Goal: Task Accomplishment & Management: Complete application form

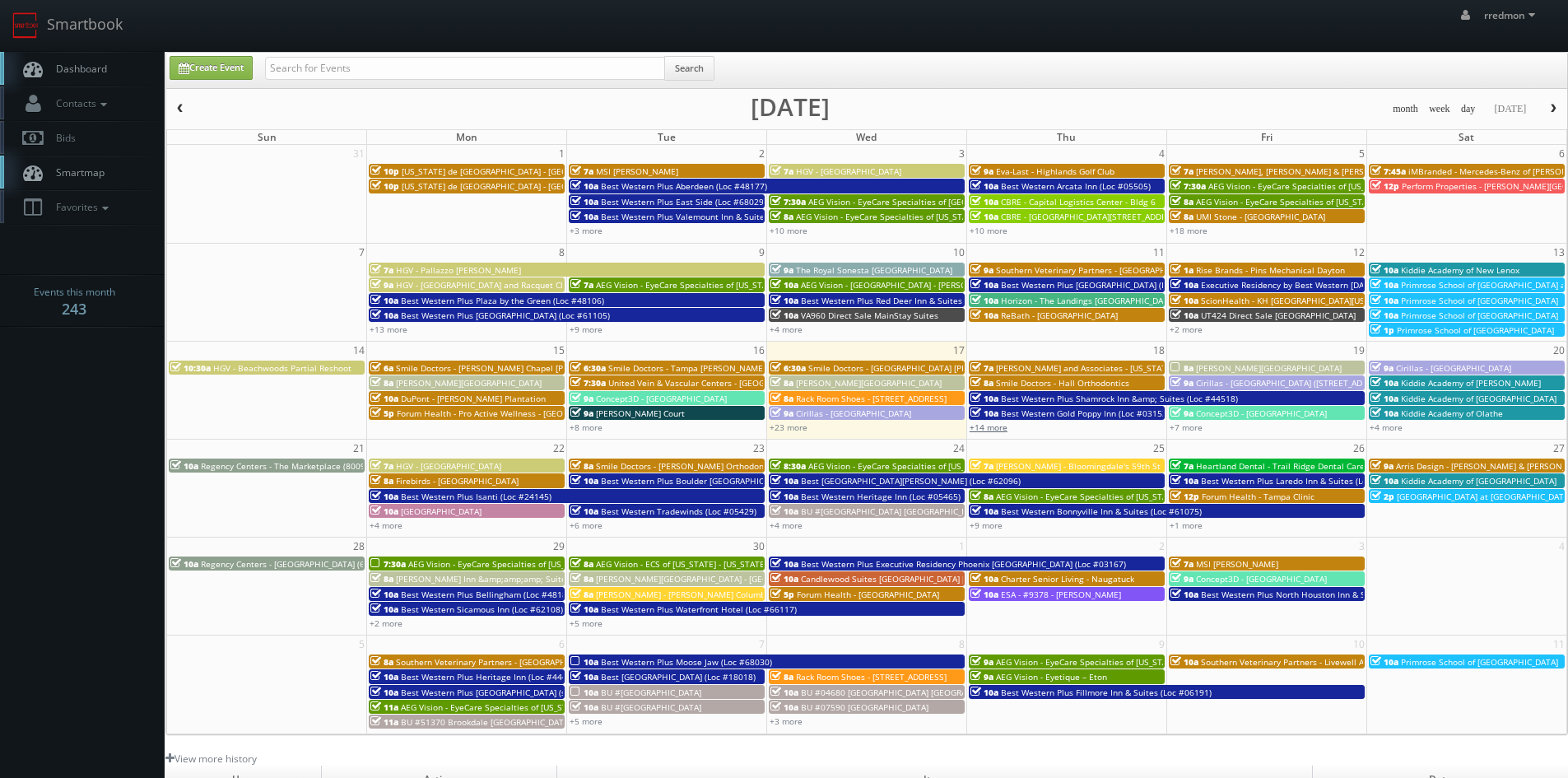
click at [988, 422] on link "+14 more" at bounding box center [988, 428] width 38 height 12
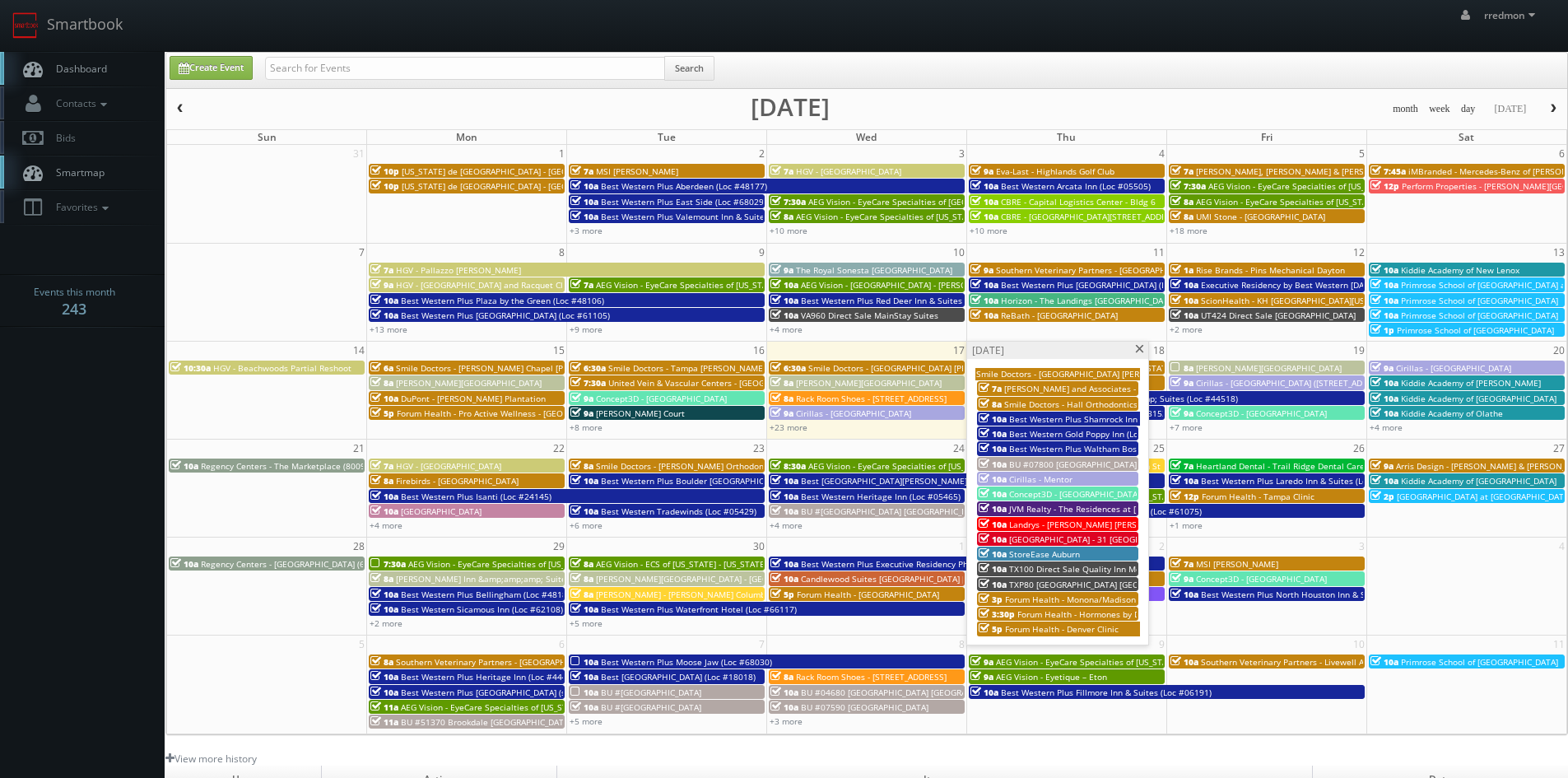
click at [1046, 508] on span "JVM Realty - The Residences at [PERSON_NAME][GEOGRAPHIC_DATA]" at bounding box center [1143, 509] width 270 height 12
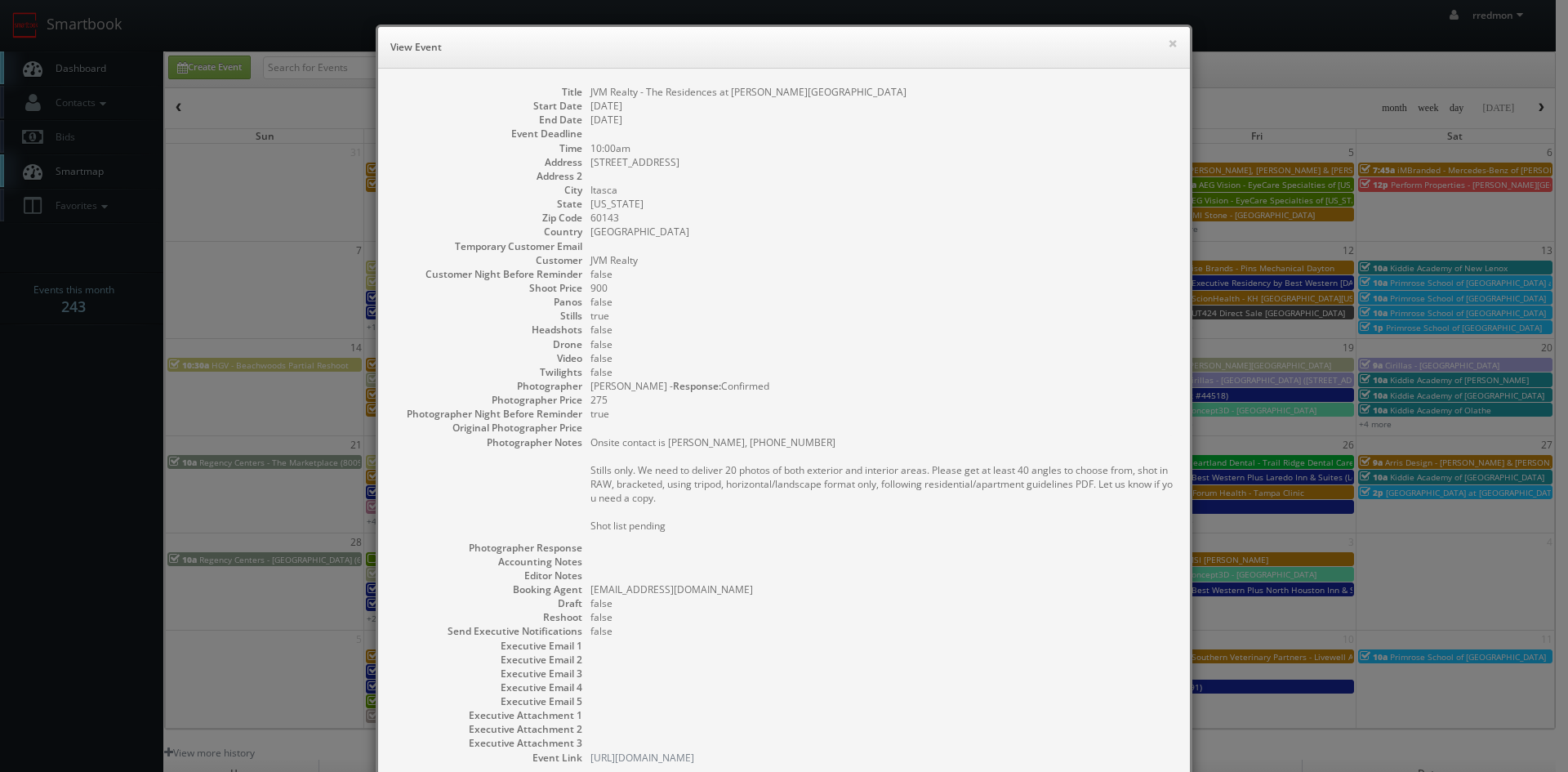
scroll to position [109, 0]
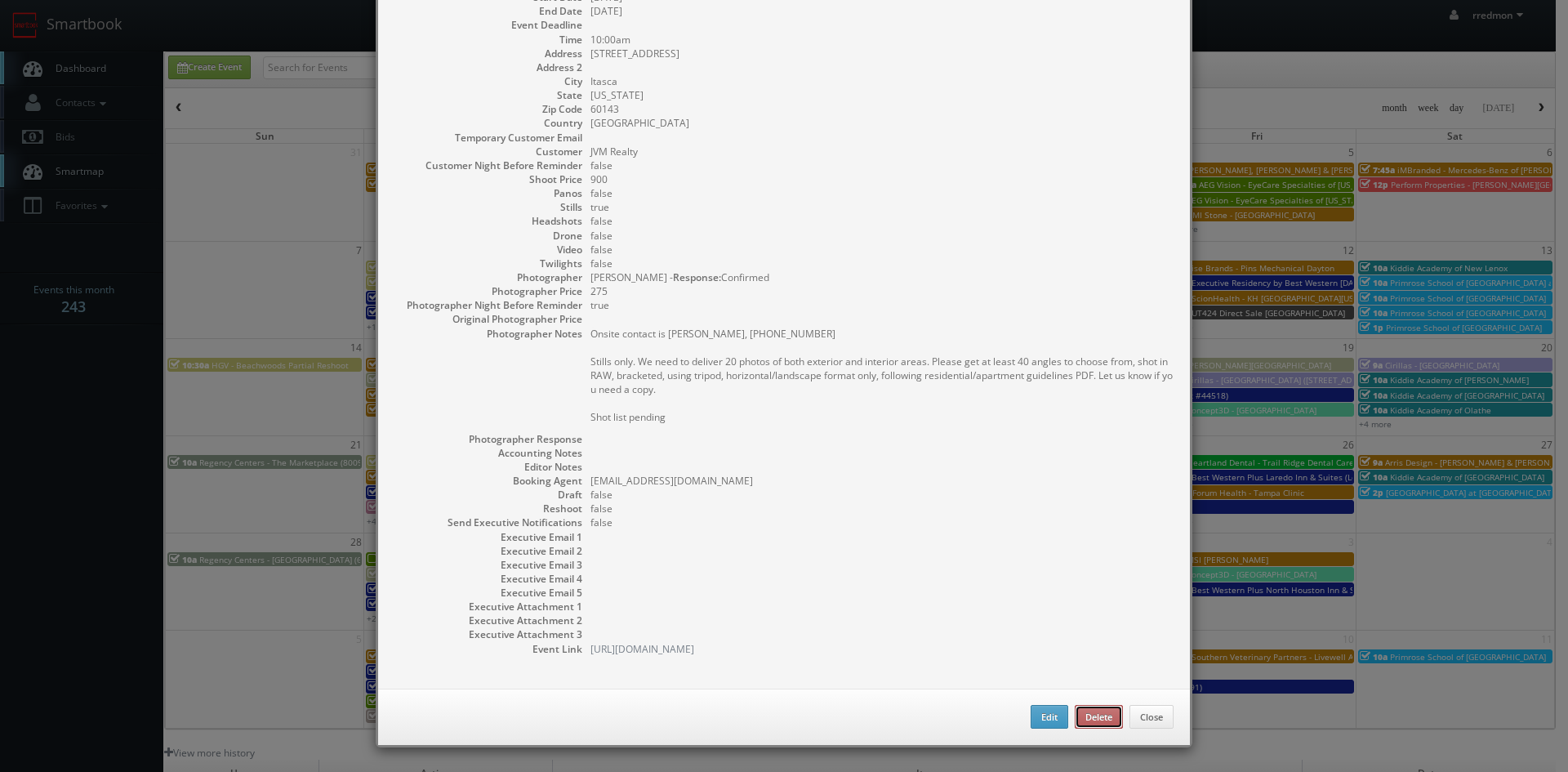
click at [1094, 723] on button "Delete" at bounding box center [1098, 716] width 48 height 25
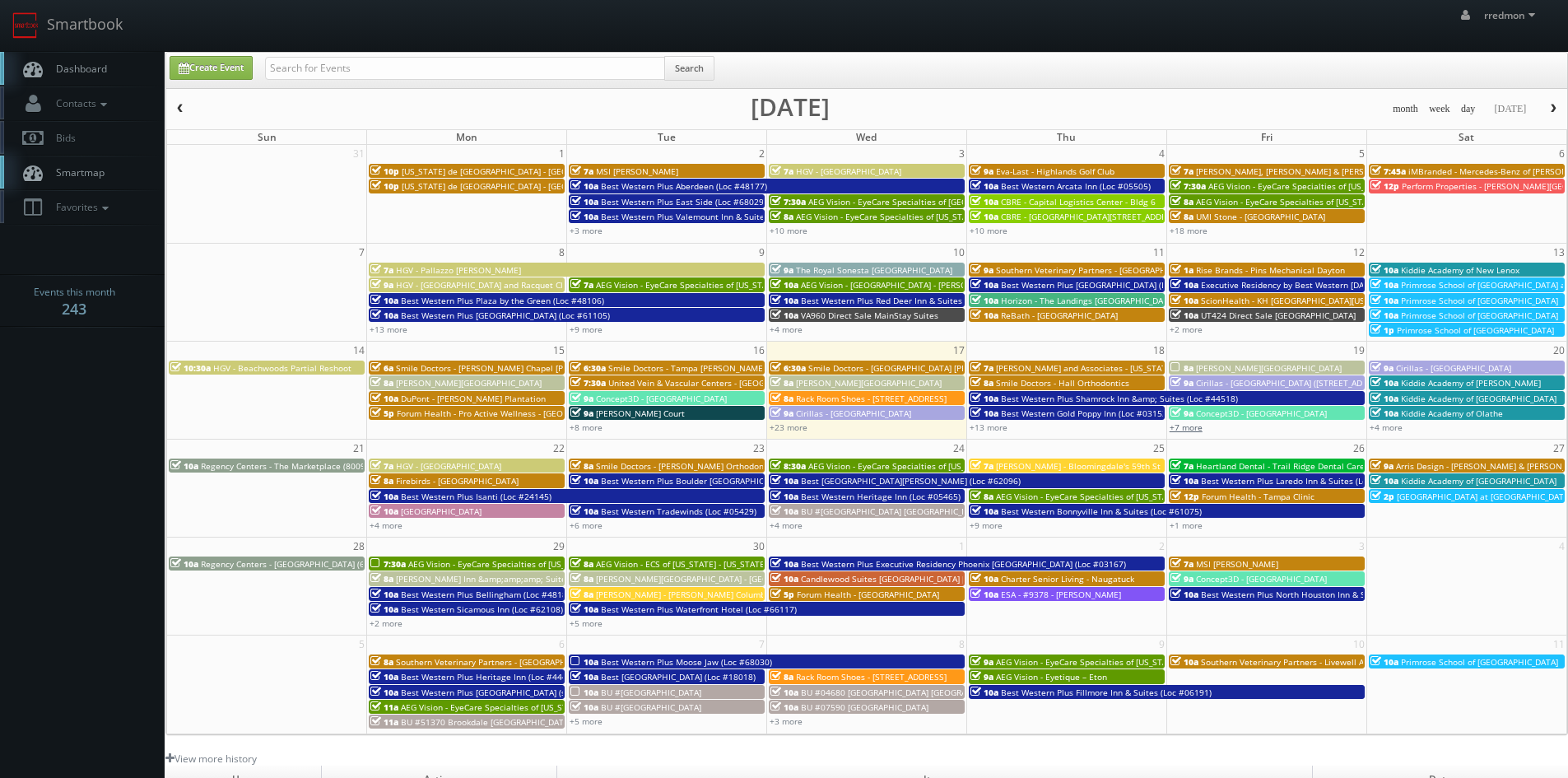
click at [1190, 431] on link "+7 more" at bounding box center [1185, 428] width 33 height 12
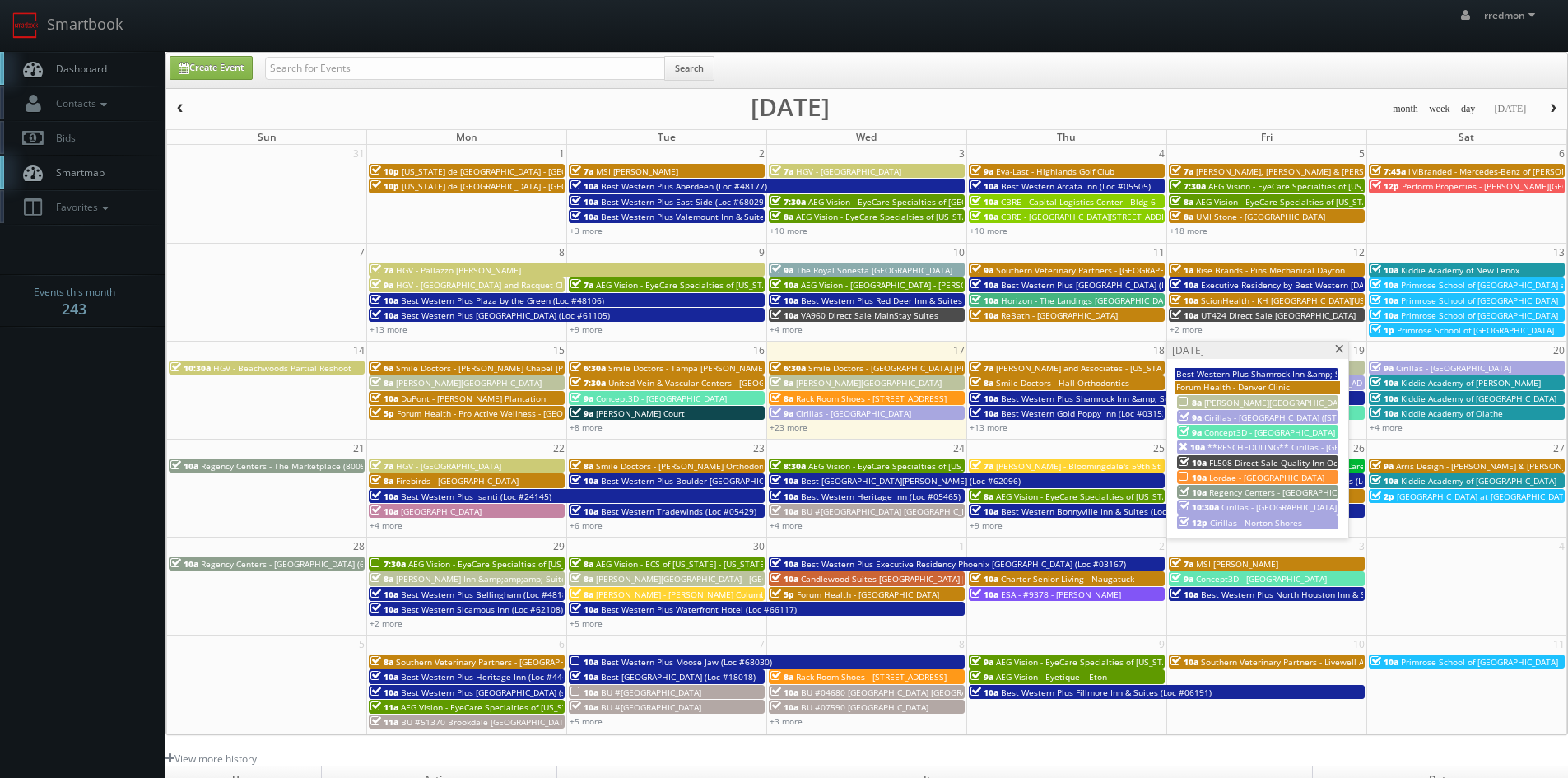
click at [1282, 443] on span "**RESCHEDULING** Cirillas - Cyahoga Falls" at bounding box center [1306, 447] width 199 height 12
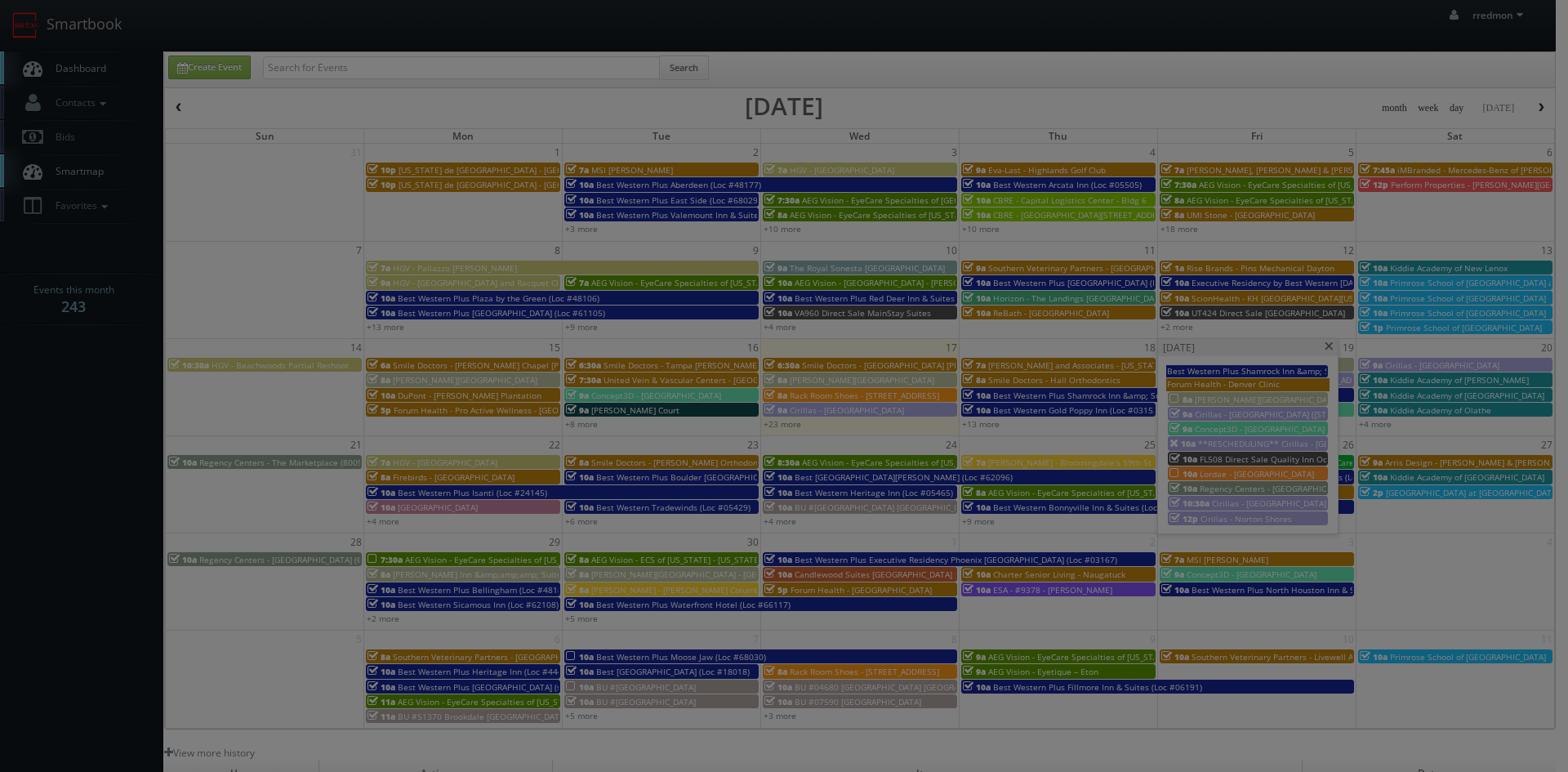
scroll to position [39, 0]
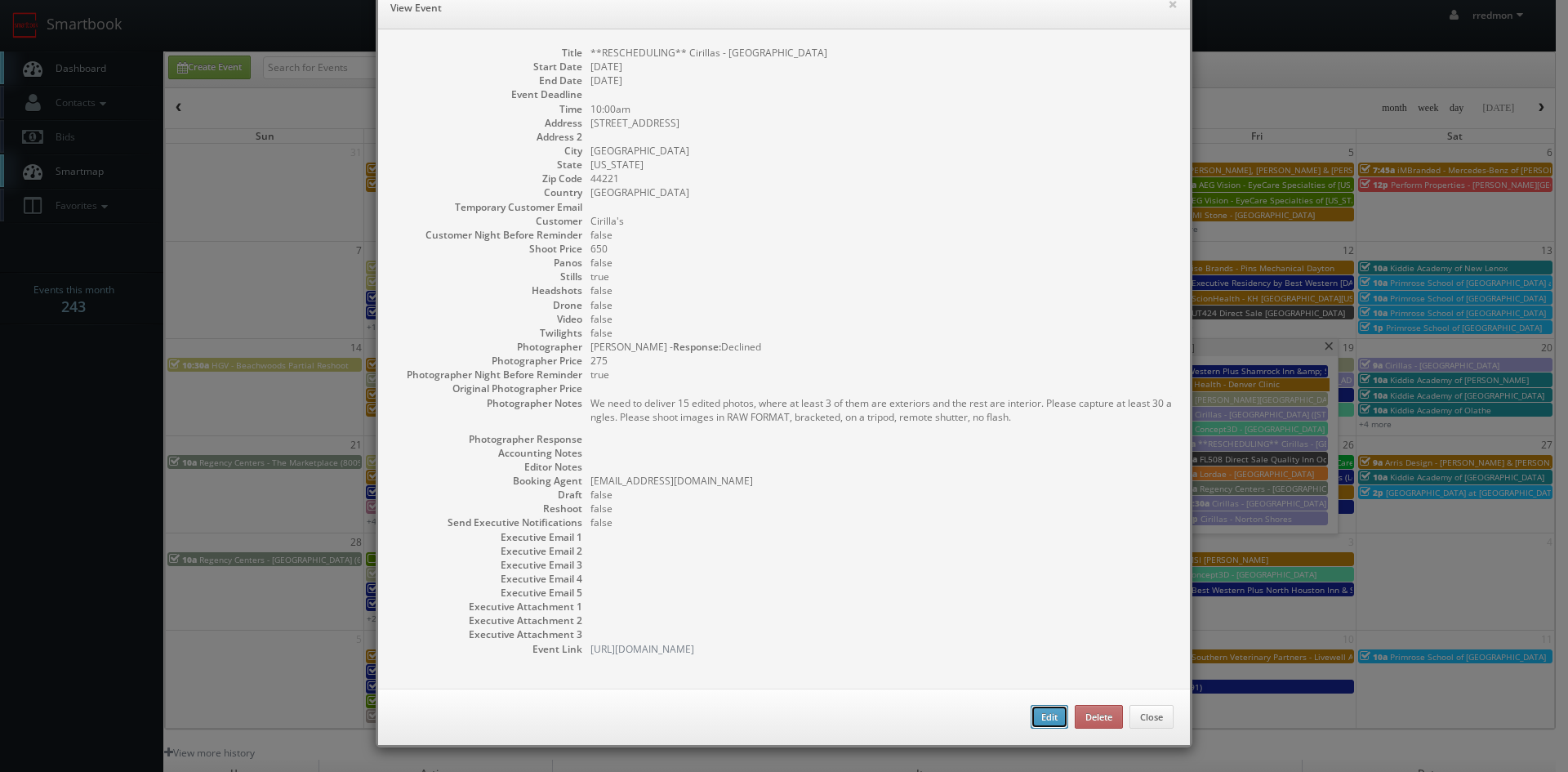
click at [1038, 719] on button "Edit" at bounding box center [1049, 716] width 37 height 25
select select "[US_STATE]"
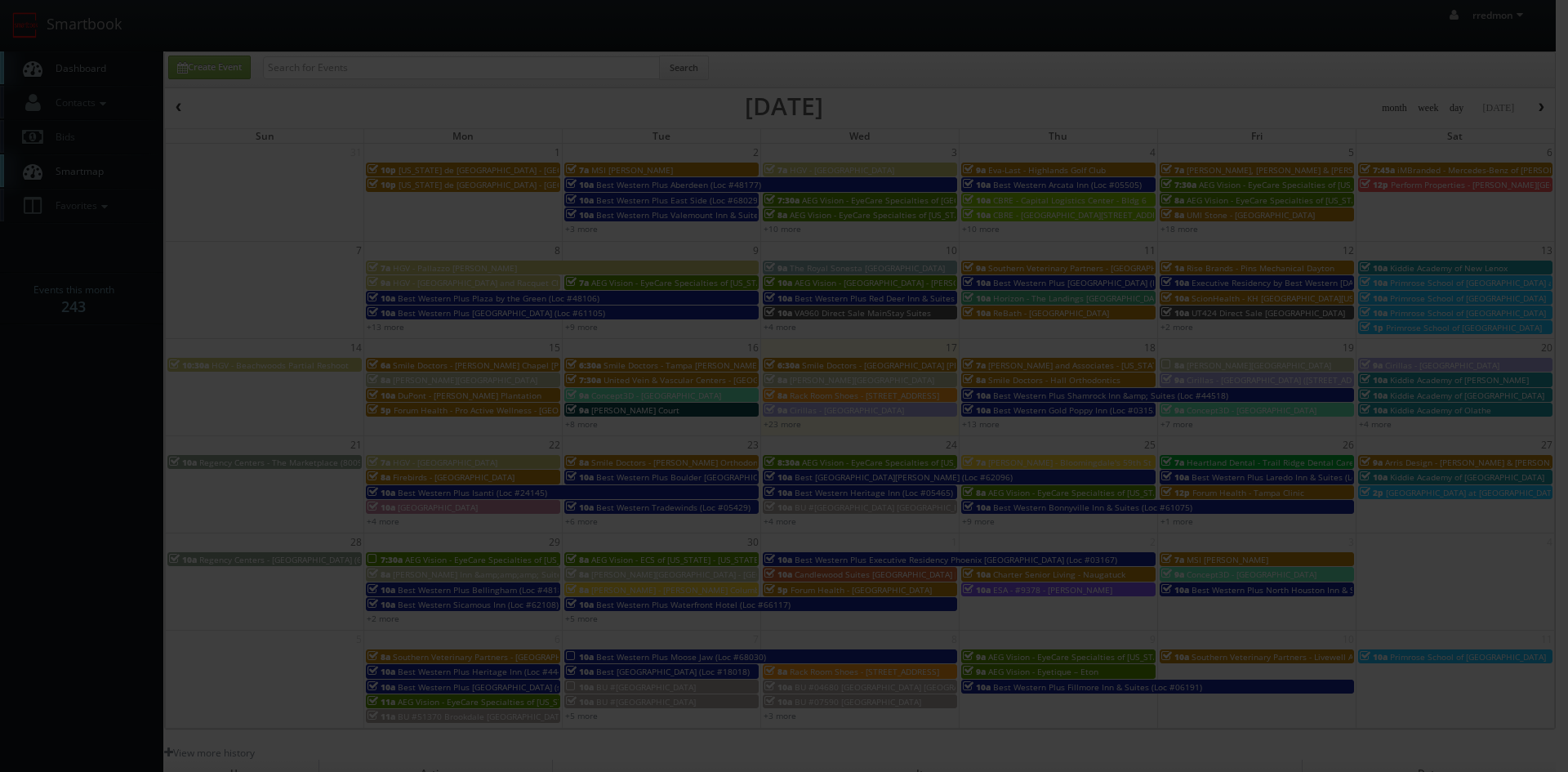
type input "275"
select select "cirillas@mg.cs3calendar.com"
select select "internetviewcompany@gmail.com"
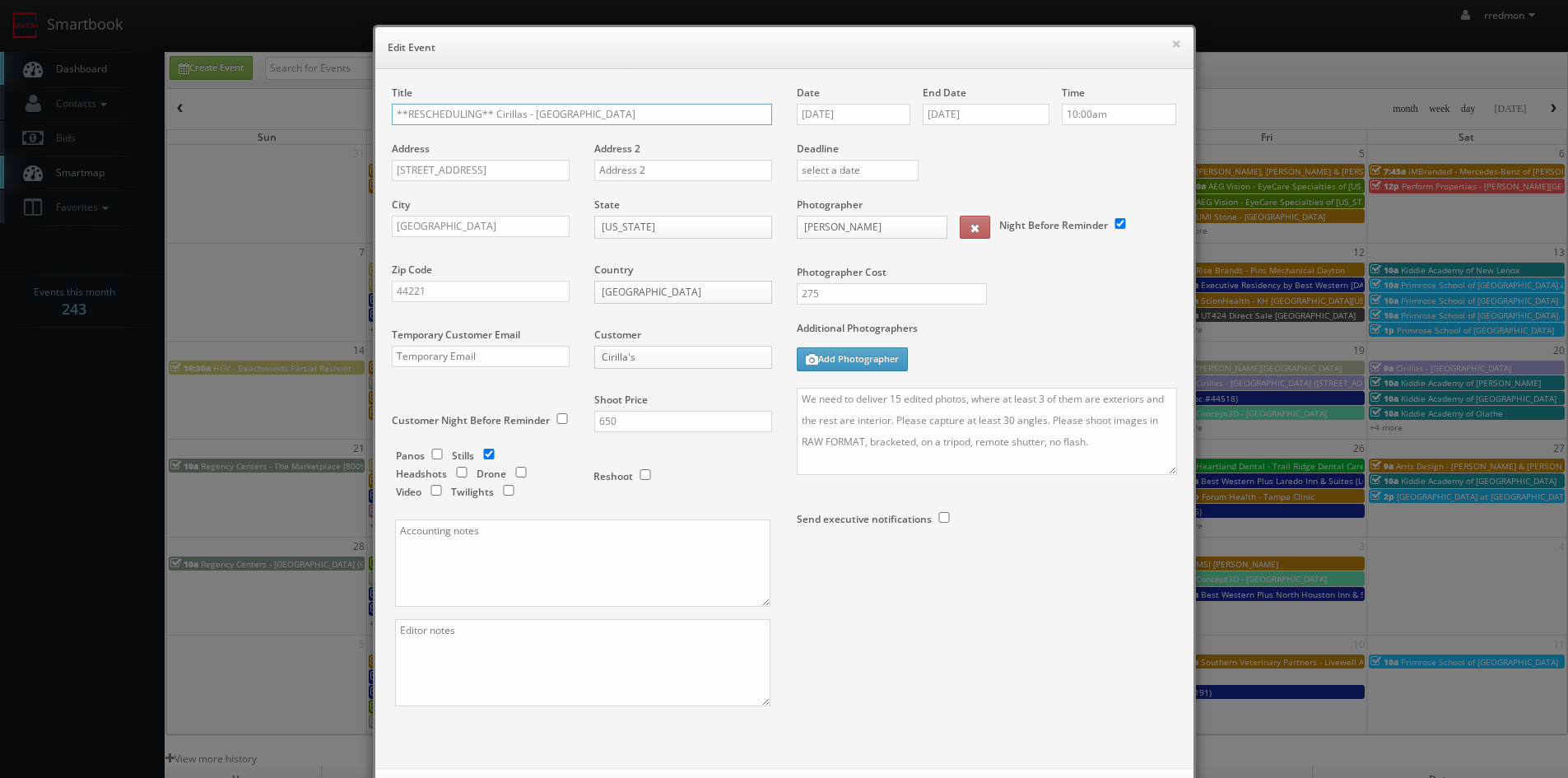
drag, startPoint x: 489, startPoint y: 115, endPoint x: 512, endPoint y: 126, distance: 25.5
click at [489, 115] on input "**RESCHEDULING** Cirillas - Cyahoga Falls" at bounding box center [582, 115] width 380 height 22
type input "Cirillas - [GEOGRAPHIC_DATA]"
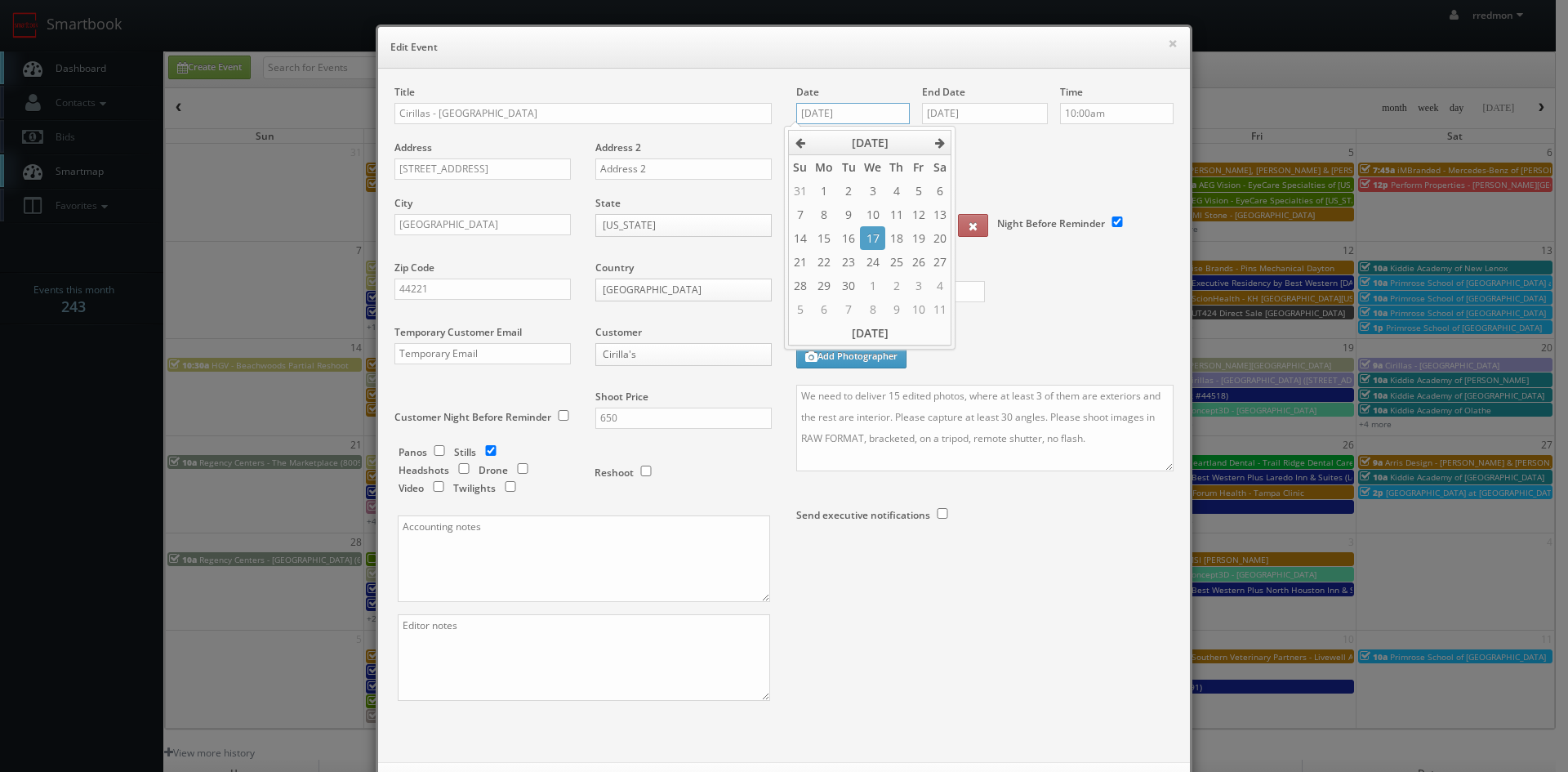
click at [837, 114] on input "09/19/2025" at bounding box center [853, 114] width 114 height 22
click at [856, 260] on td "23" at bounding box center [848, 261] width 22 height 24
type input "[DATE]"
click at [980, 120] on input "09/19/2025" at bounding box center [984, 114] width 126 height 22
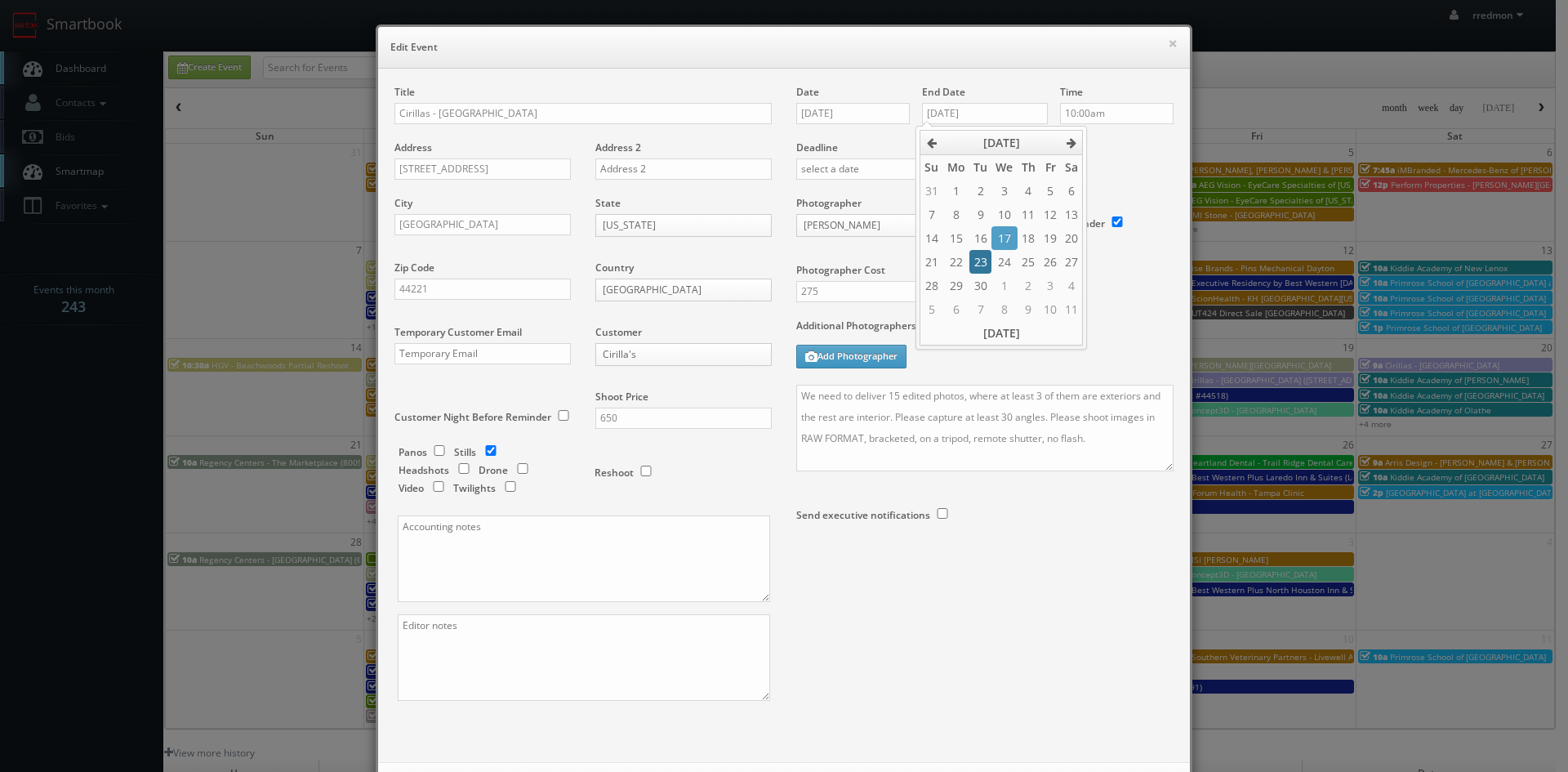
click at [977, 258] on td "23" at bounding box center [980, 261] width 22 height 24
type input "[DATE]"
click at [1096, 149] on label "Deadline" at bounding box center [984, 147] width 402 height 14
click at [798, 394] on textarea "We need to deliver 15 edited photos, where at least 3 of them are exteriors and…" at bounding box center [984, 428] width 377 height 86
type textarea "UPDATE: Date changed to 9/23 We need to deliver 15 edited photos, where at leas…"
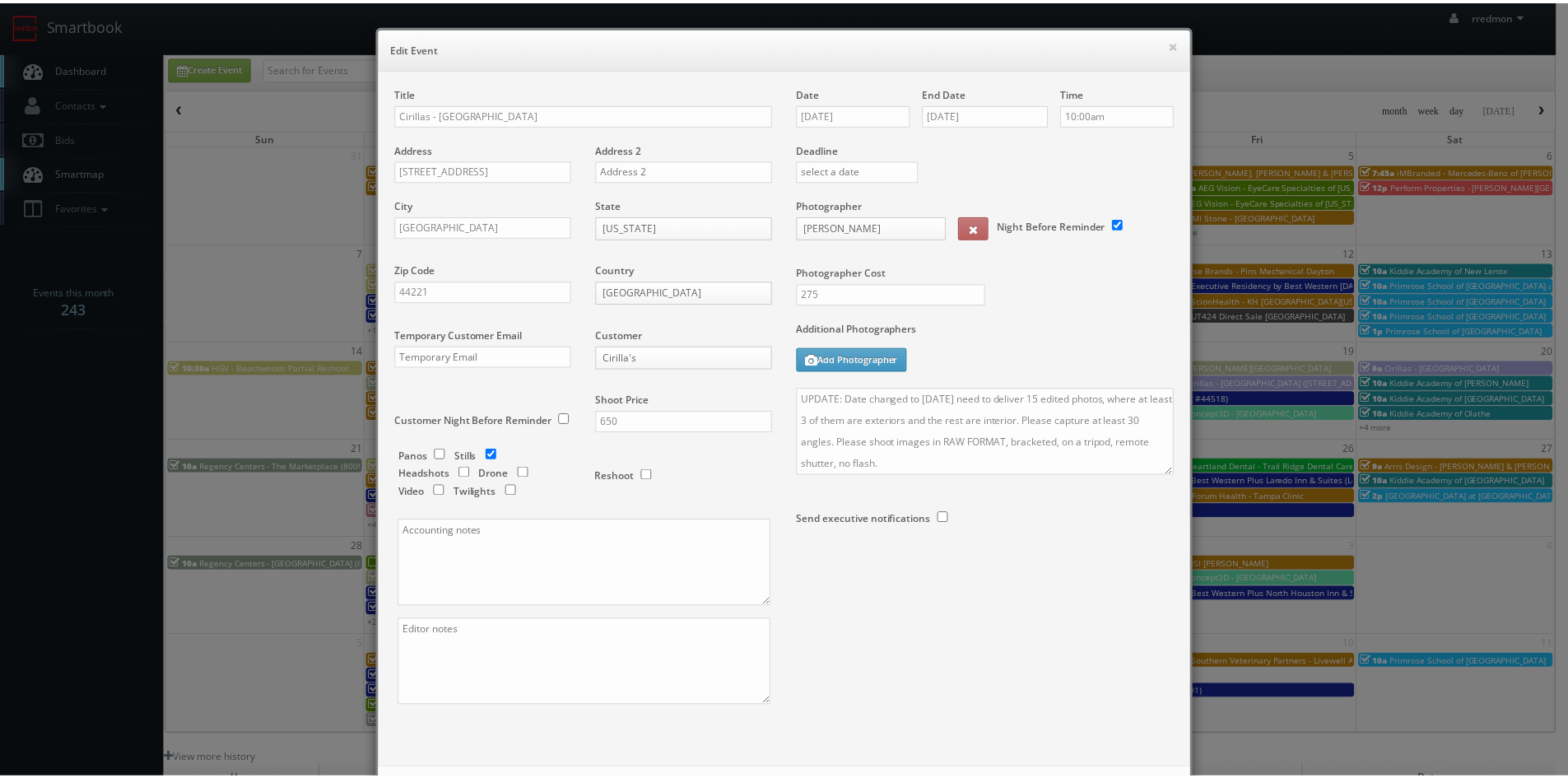
scroll to position [75, 0]
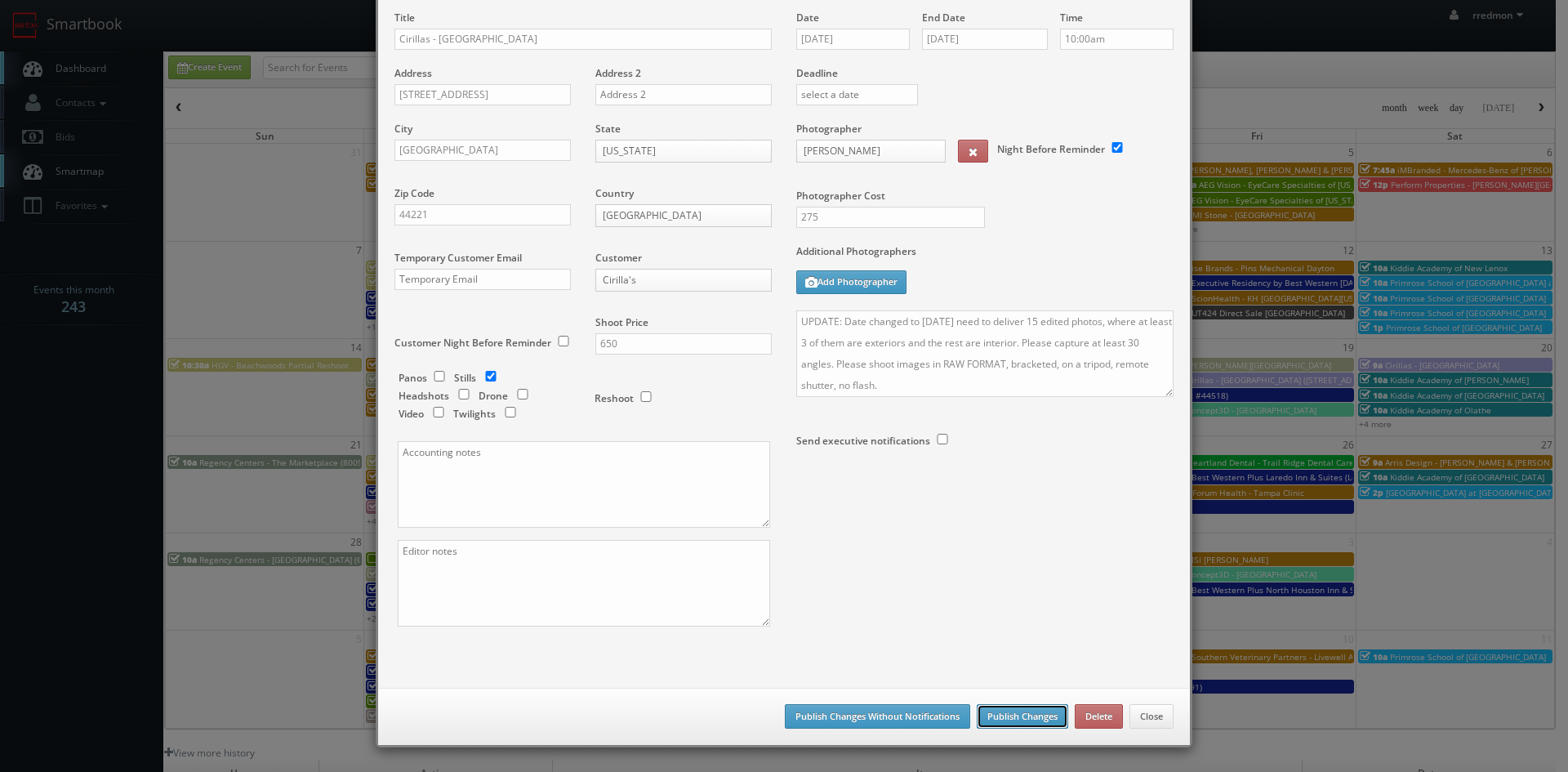
click at [1038, 721] on button "Publish Changes" at bounding box center [1022, 716] width 91 height 25
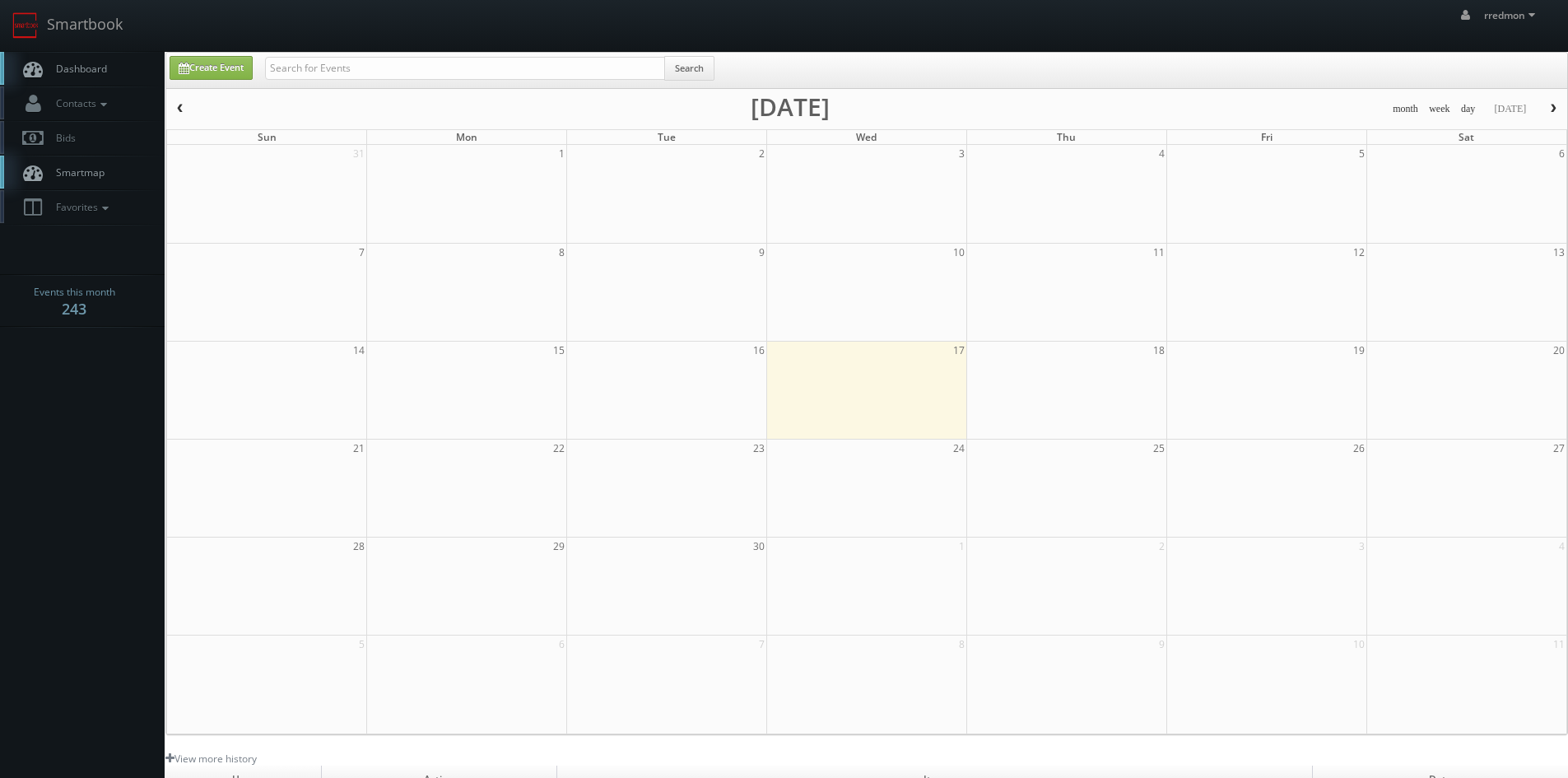
click at [59, 59] on link "Dashboard" at bounding box center [82, 68] width 164 height 34
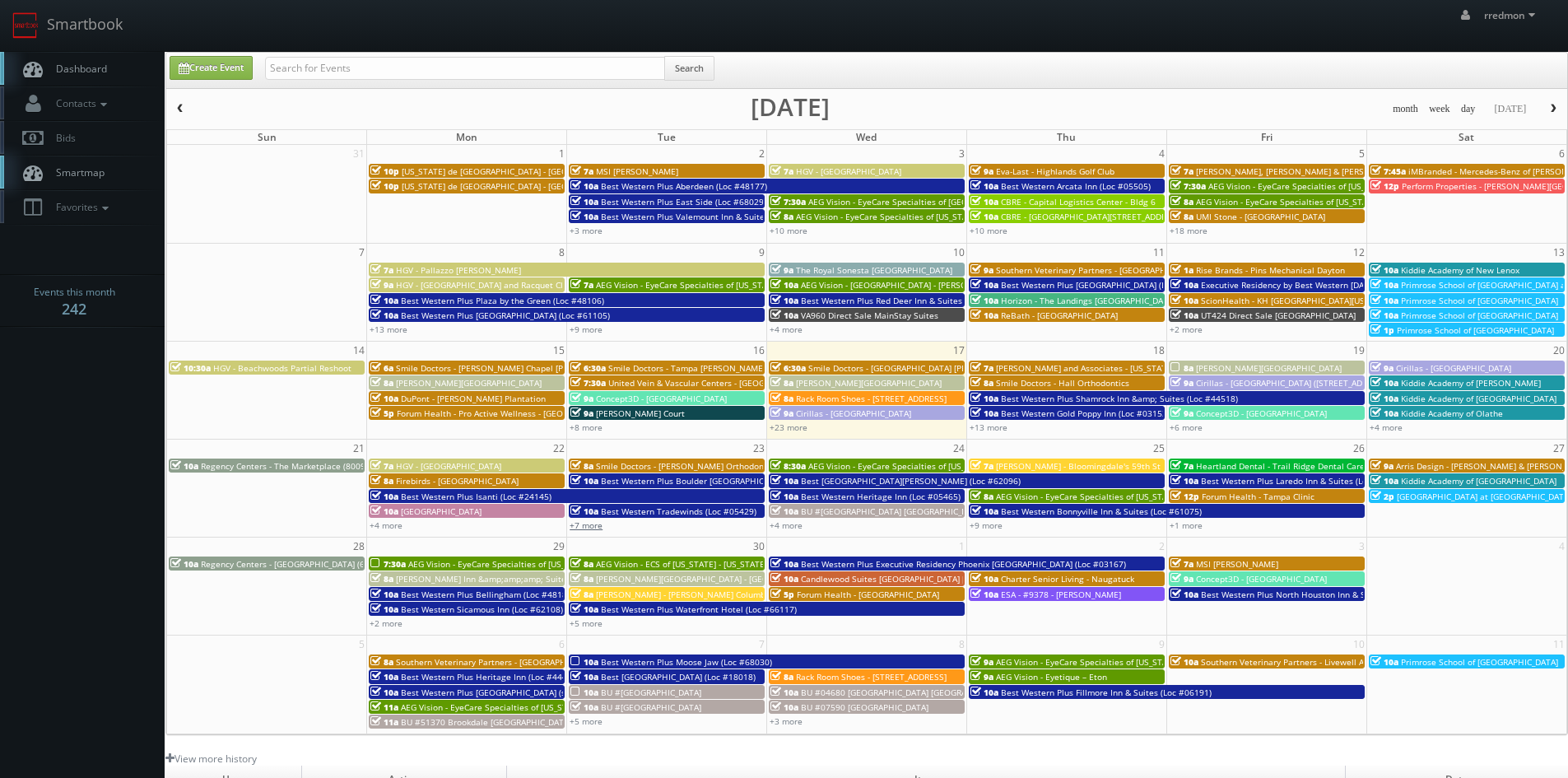
click at [590, 523] on link "+7 more" at bounding box center [585, 526] width 33 height 12
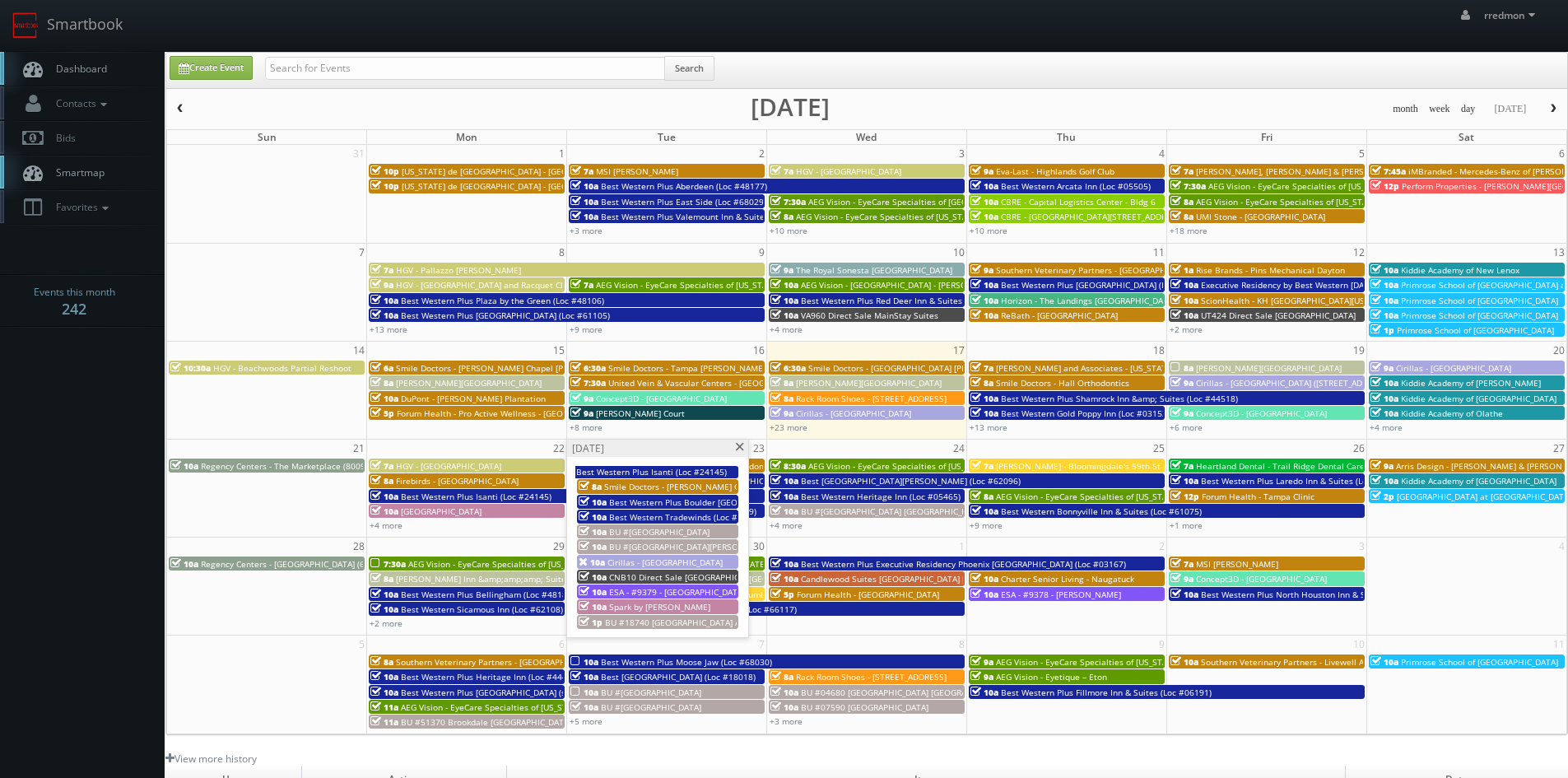
click at [735, 447] on span at bounding box center [738, 446] width 11 height 9
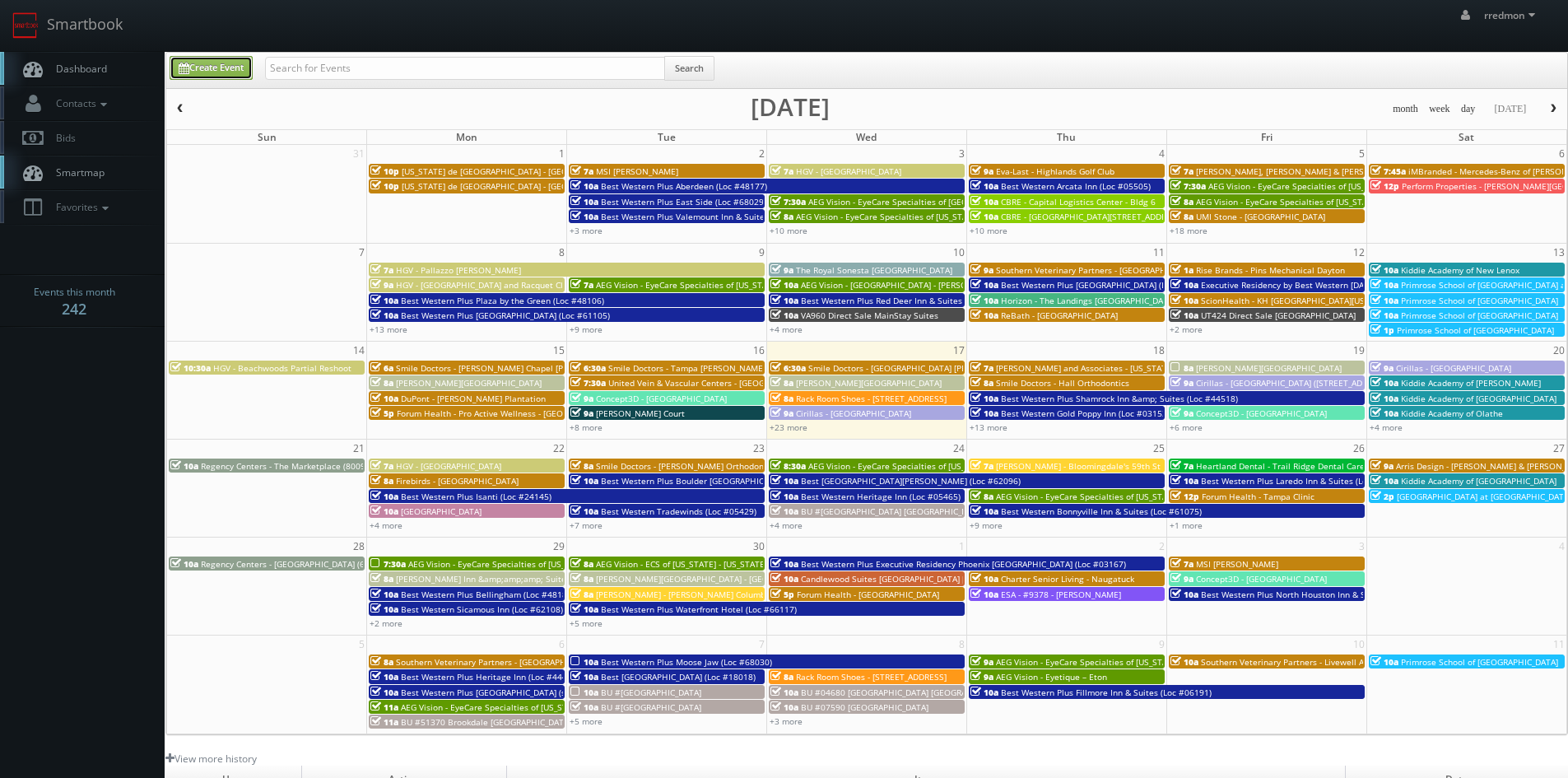
click at [251, 68] on link "Create Event" at bounding box center [211, 68] width 83 height 24
type input "[DATE]"
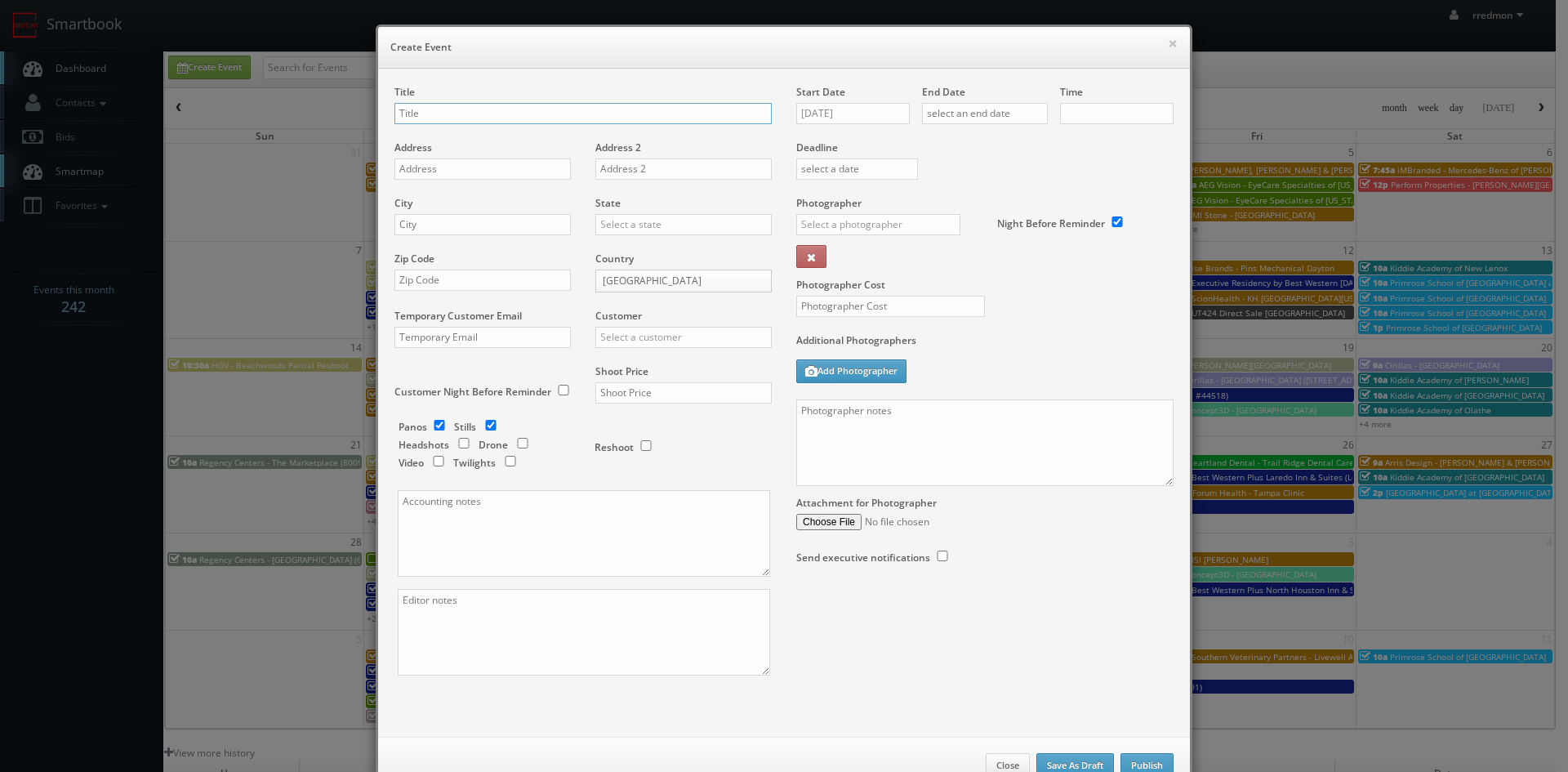
checkbox input "true"
type input "10:00am"
checkbox input "true"
paste input "Cirillas - [GEOGRAPHIC_DATA]"
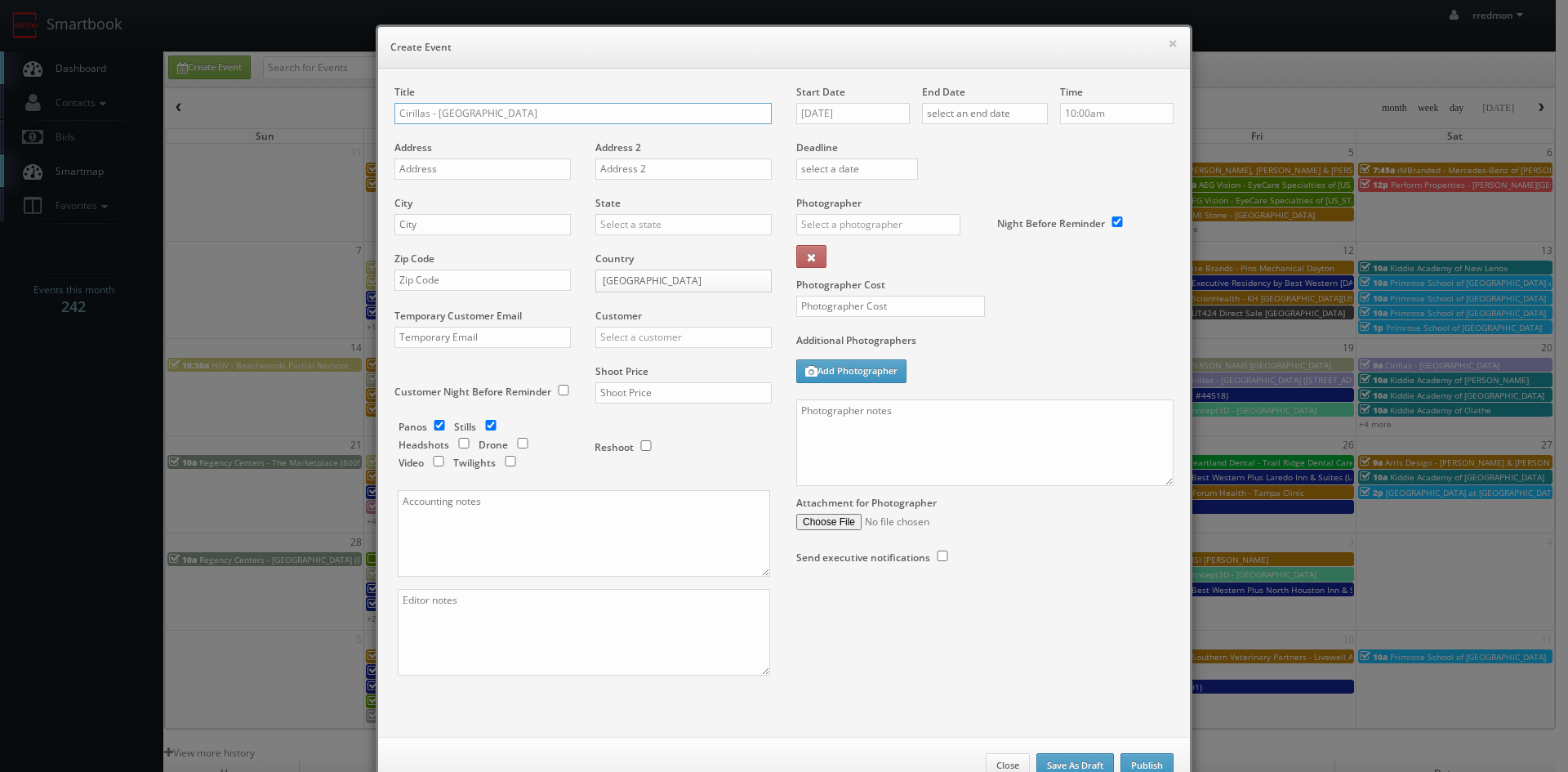
click at [438, 117] on input "Cirillas - [GEOGRAPHIC_DATA]" at bounding box center [583, 114] width 377 height 22
type input "Cirillas - [GEOGRAPHIC_DATA]"
paste input "[STREET_ADDRESS]"
type input "[STREET_ADDRESS]"
click at [523, 226] on input "text" at bounding box center [482, 225] width 177 height 22
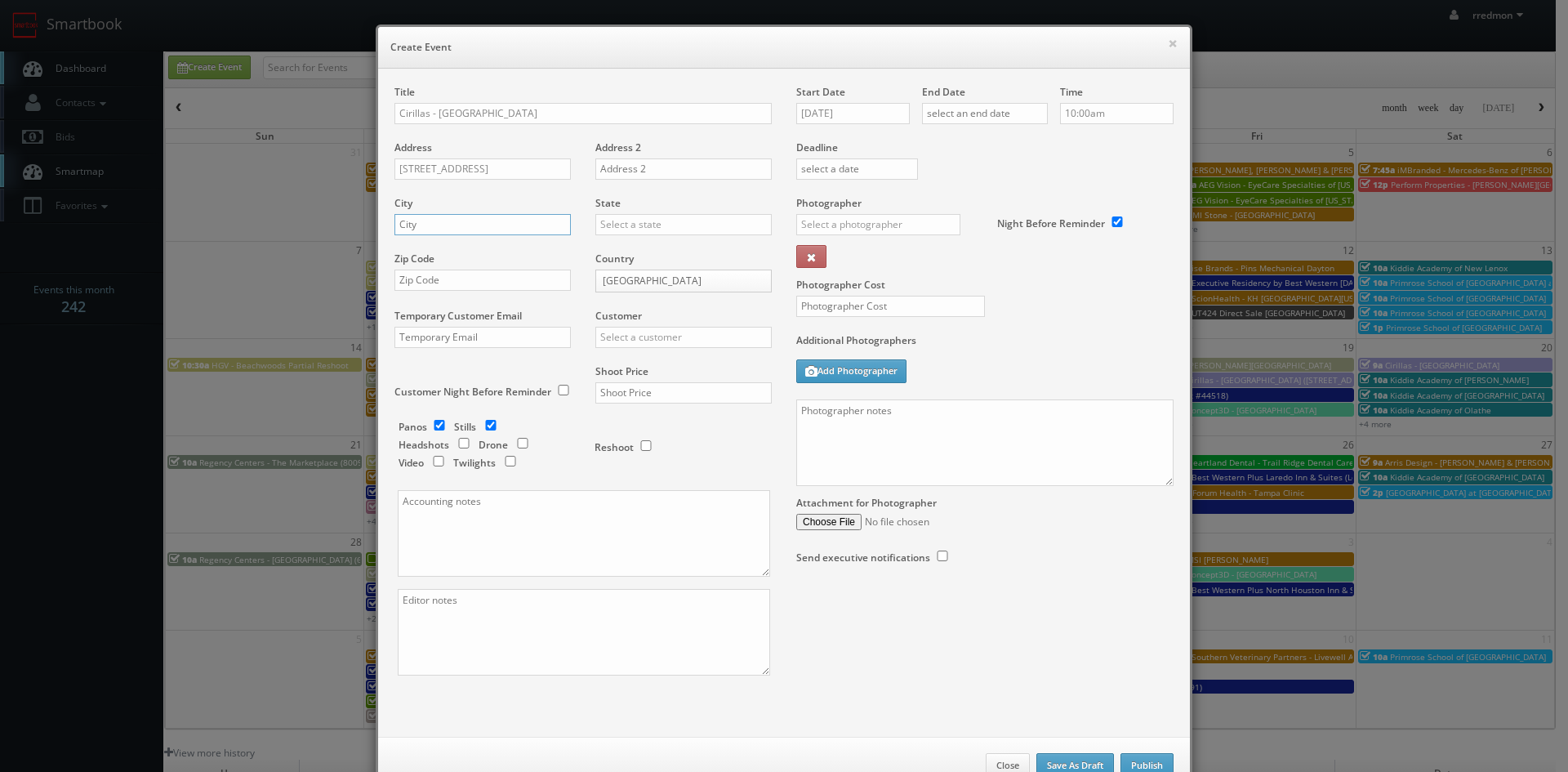
paste input "[GEOGRAPHIC_DATA]"
type input "[GEOGRAPHIC_DATA]"
click at [631, 226] on input "text" at bounding box center [684, 225] width 177 height 22
click at [657, 311] on div "[US_STATE]" at bounding box center [684, 308] width 175 height 27
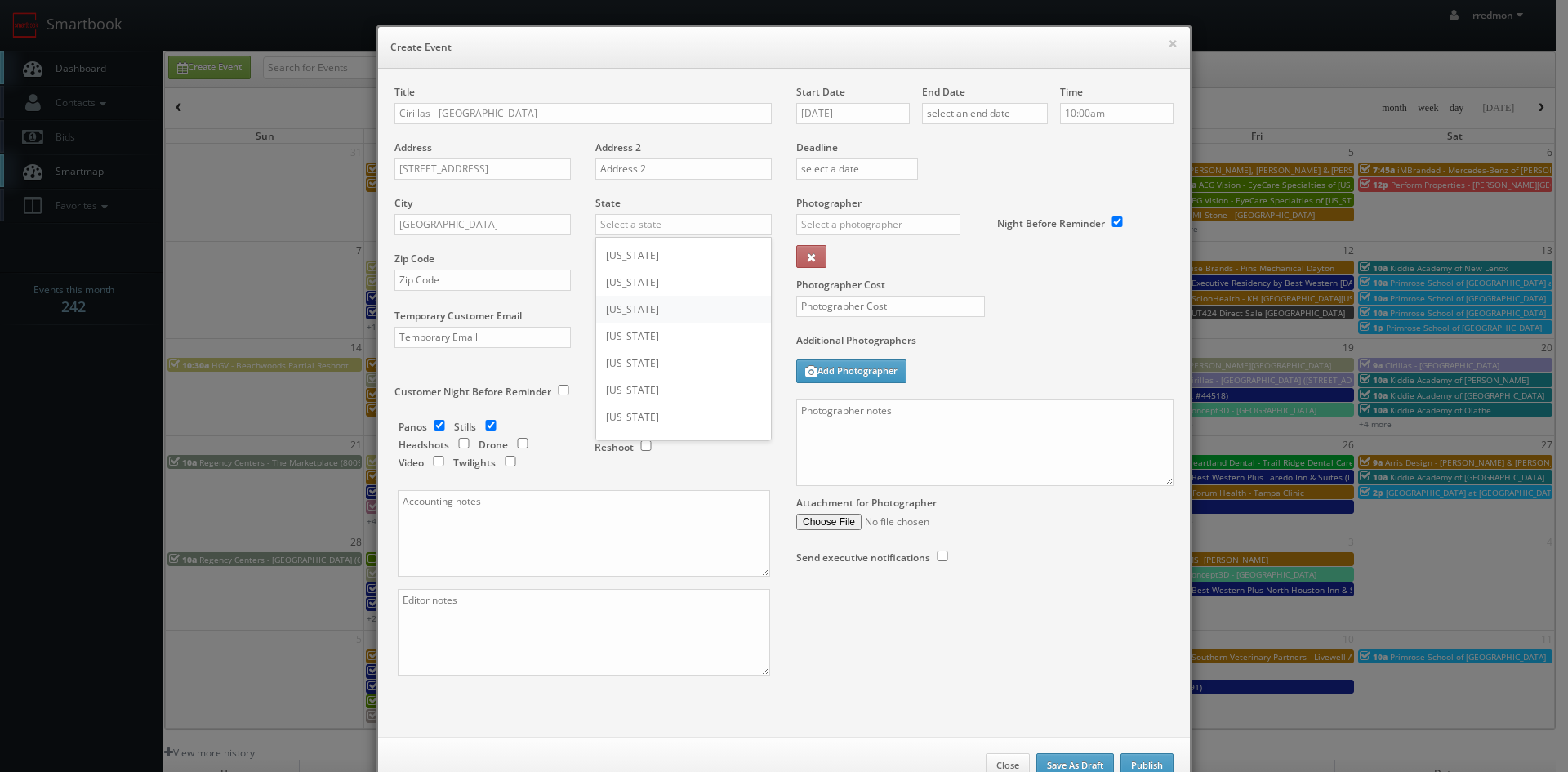
type input "[US_STATE]"
click at [462, 283] on input "text" at bounding box center [482, 280] width 177 height 22
paste input "44221"
type input "44221"
click at [438, 426] on input "checkbox" at bounding box center [439, 424] width 25 height 11
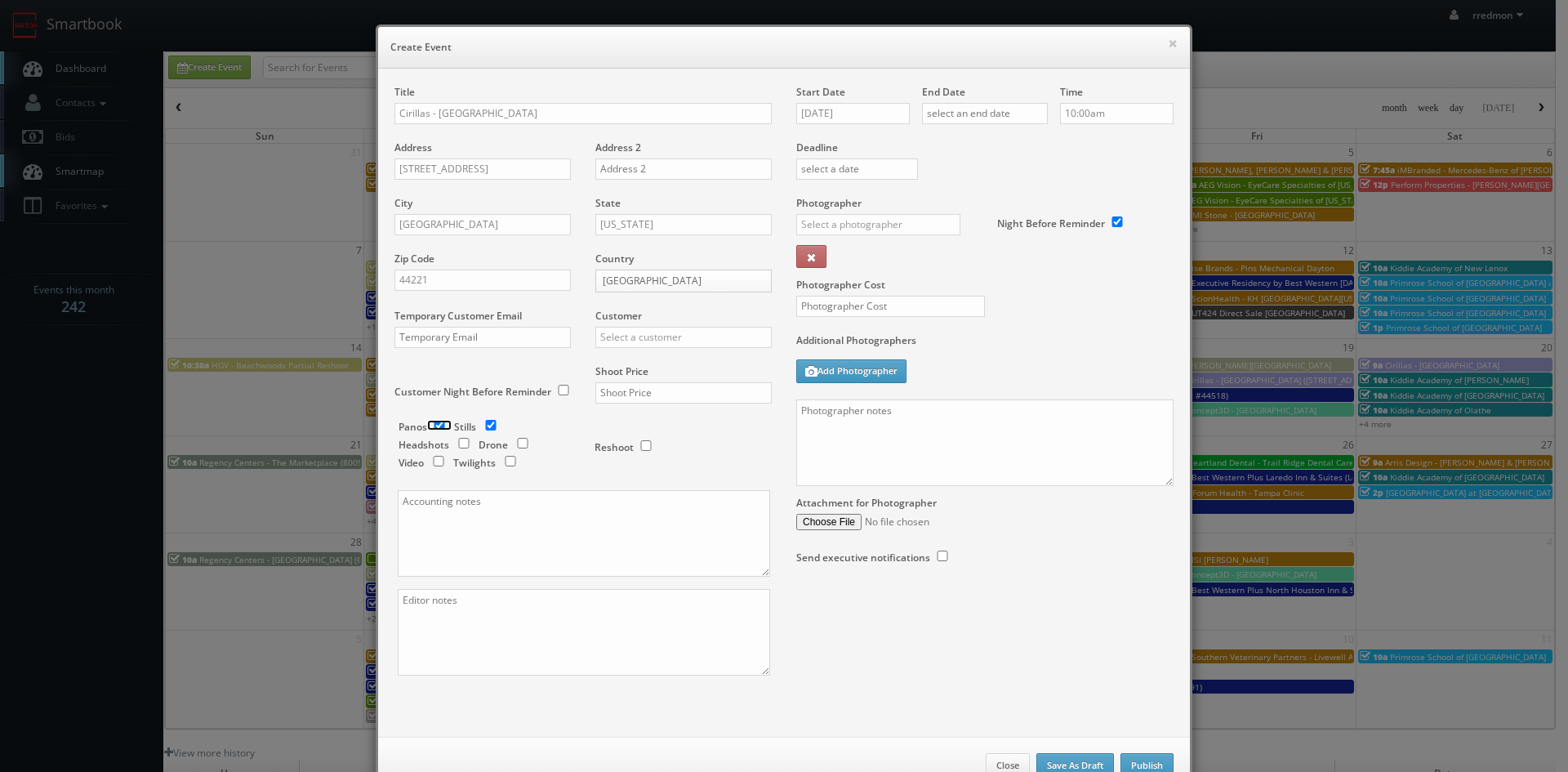
checkbox input "false"
click at [660, 341] on input "text" at bounding box center [684, 338] width 177 height 22
click at [637, 357] on div "Cirilla's" at bounding box center [684, 363] width 175 height 27
type input "Cirilla's"
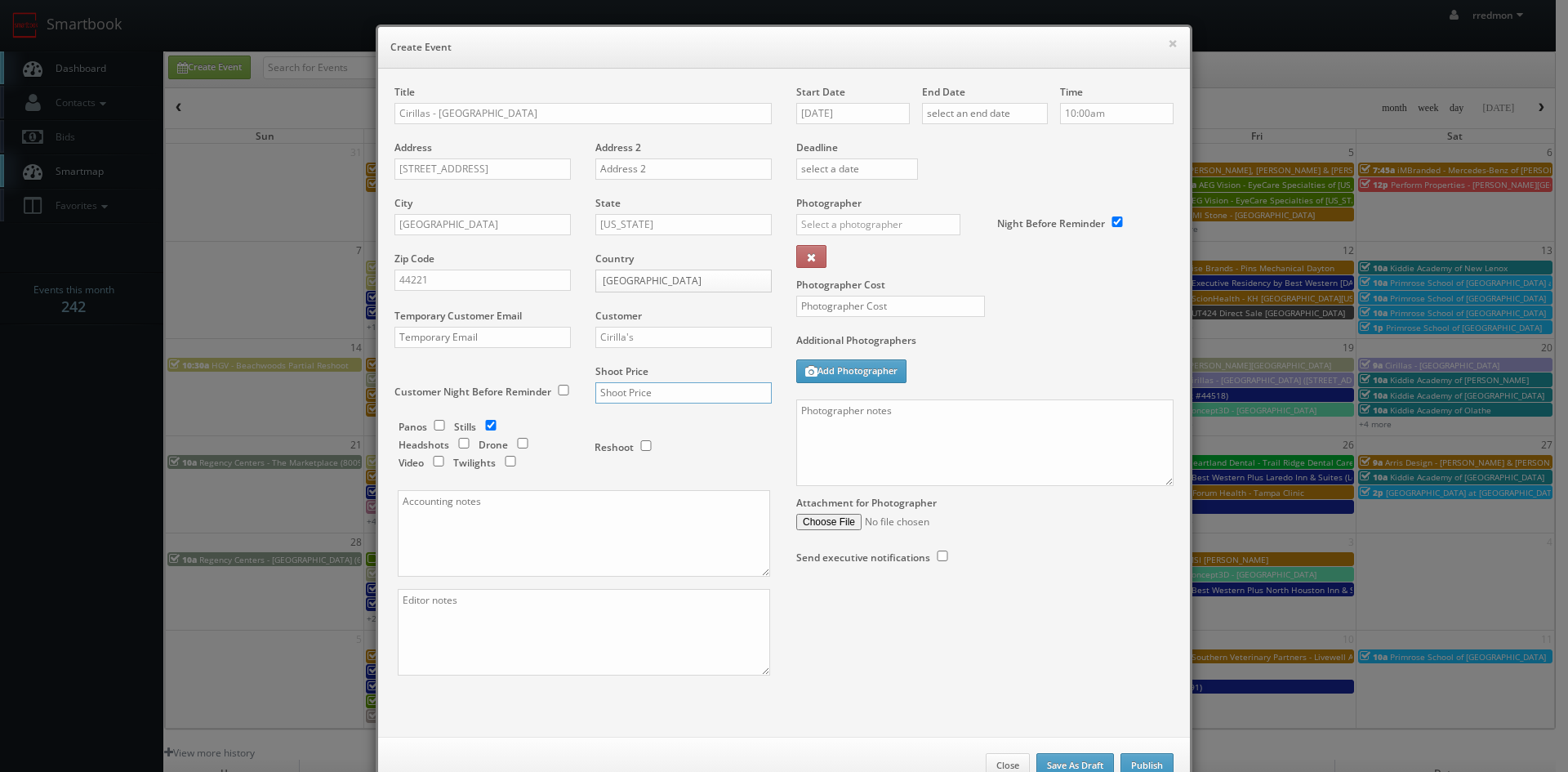
click at [648, 399] on input "text" at bounding box center [684, 393] width 177 height 22
type input "650"
click at [846, 114] on input "[DATE]" at bounding box center [853, 114] width 114 height 22
click at [854, 264] on td "23" at bounding box center [855, 261] width 22 height 24
type input "[DATE]"
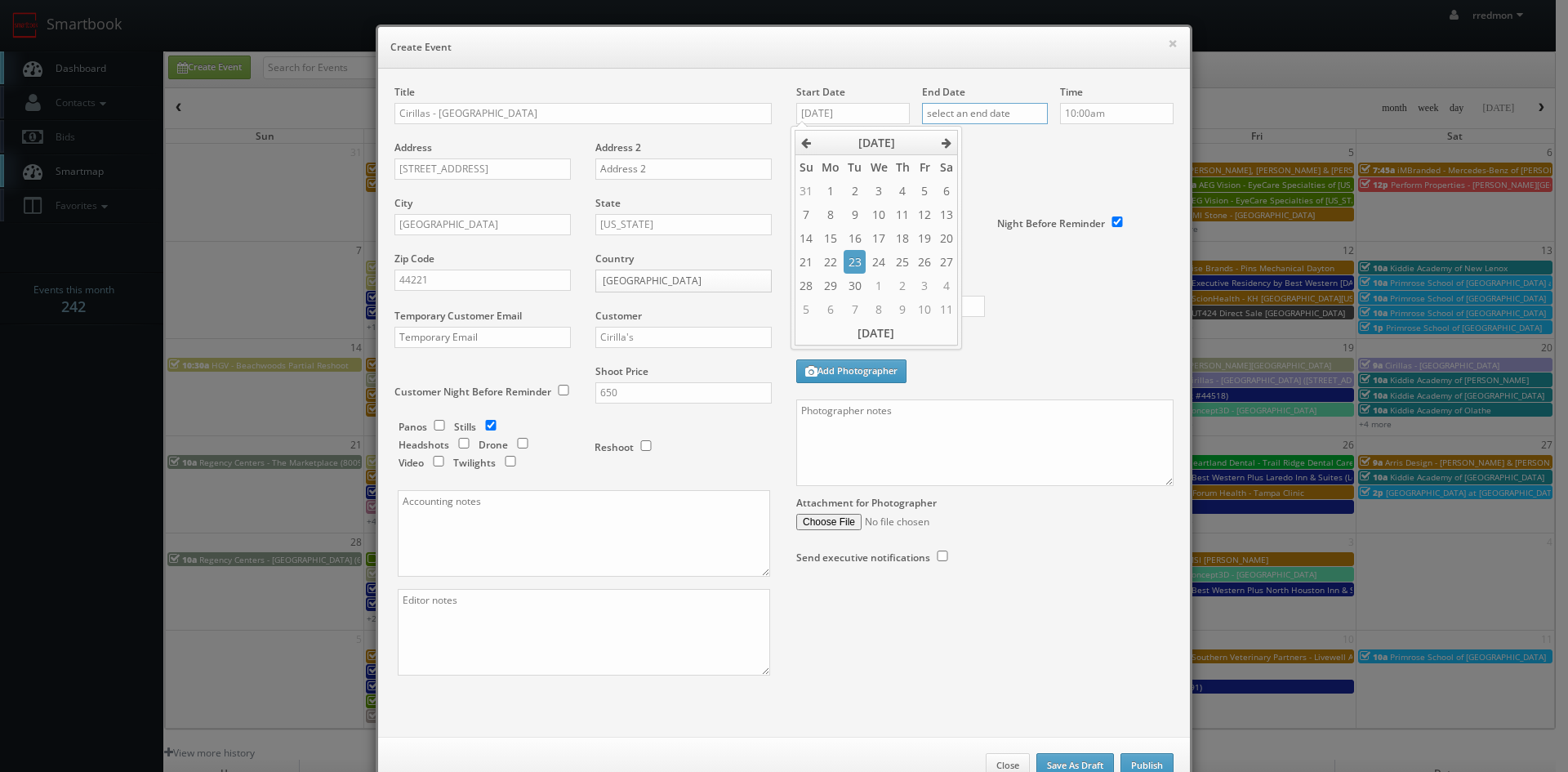
click at [982, 121] on input "text" at bounding box center [984, 114] width 126 height 22
click at [980, 265] on td "23" at bounding box center [980, 261] width 22 height 24
type input "[DATE]"
click at [1121, 302] on div "Photographer Cost" at bounding box center [984, 265] width 402 height 138
click at [861, 219] on input "text" at bounding box center [877, 225] width 164 height 22
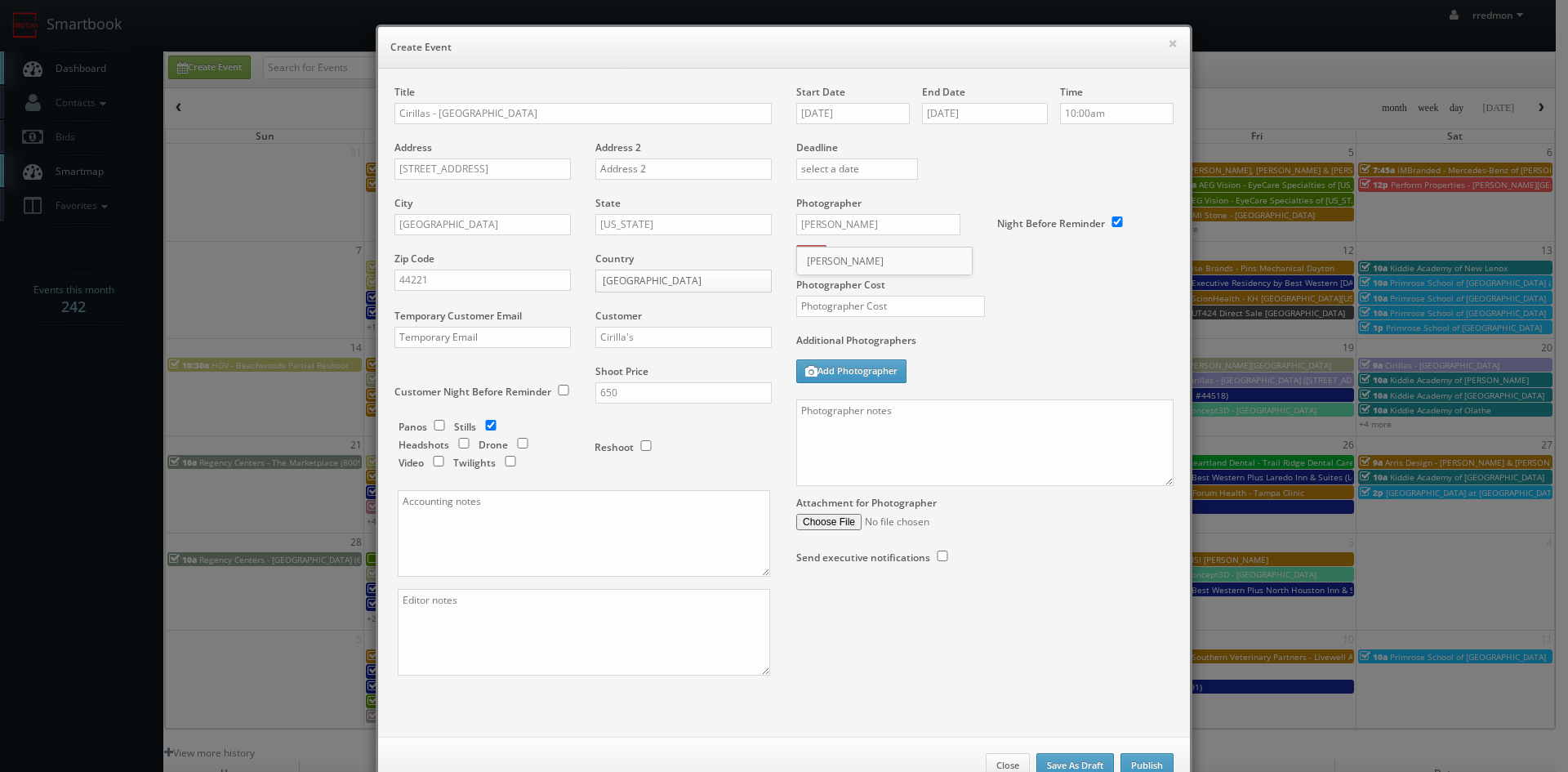
click at [856, 252] on div "[PERSON_NAME]" at bounding box center [884, 260] width 175 height 27
type input "[PERSON_NAME]"
click at [875, 302] on input "text" at bounding box center [890, 306] width 189 height 22
type input "275"
click at [925, 436] on textarea at bounding box center [984, 442] width 377 height 86
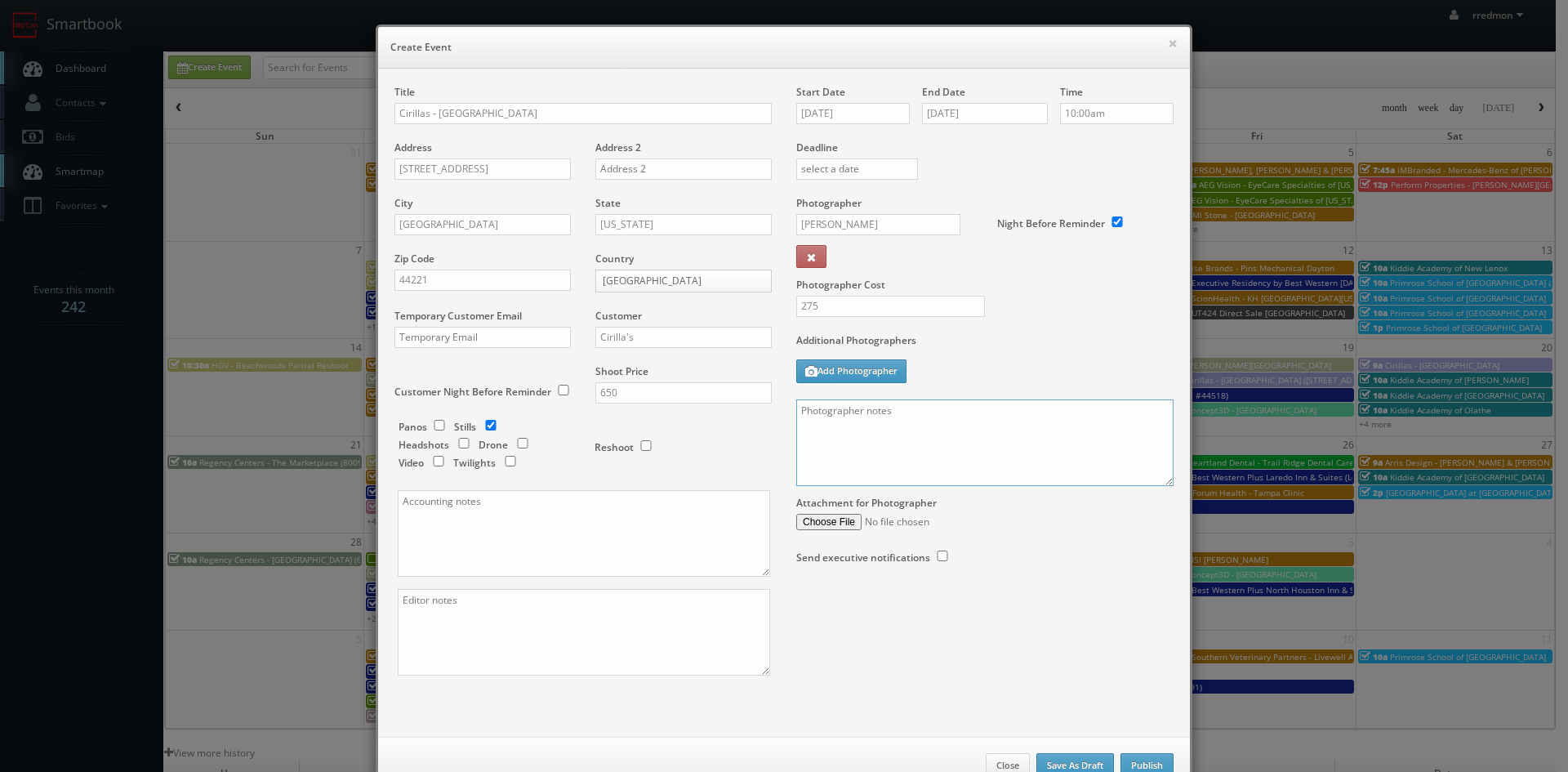
paste textarea "We need to deliver 15 edited photos, where at least 3 of them are exteriors and…"
type textarea "We need to deliver 15 edited photos, where at least 3 of them are exteriors and…"
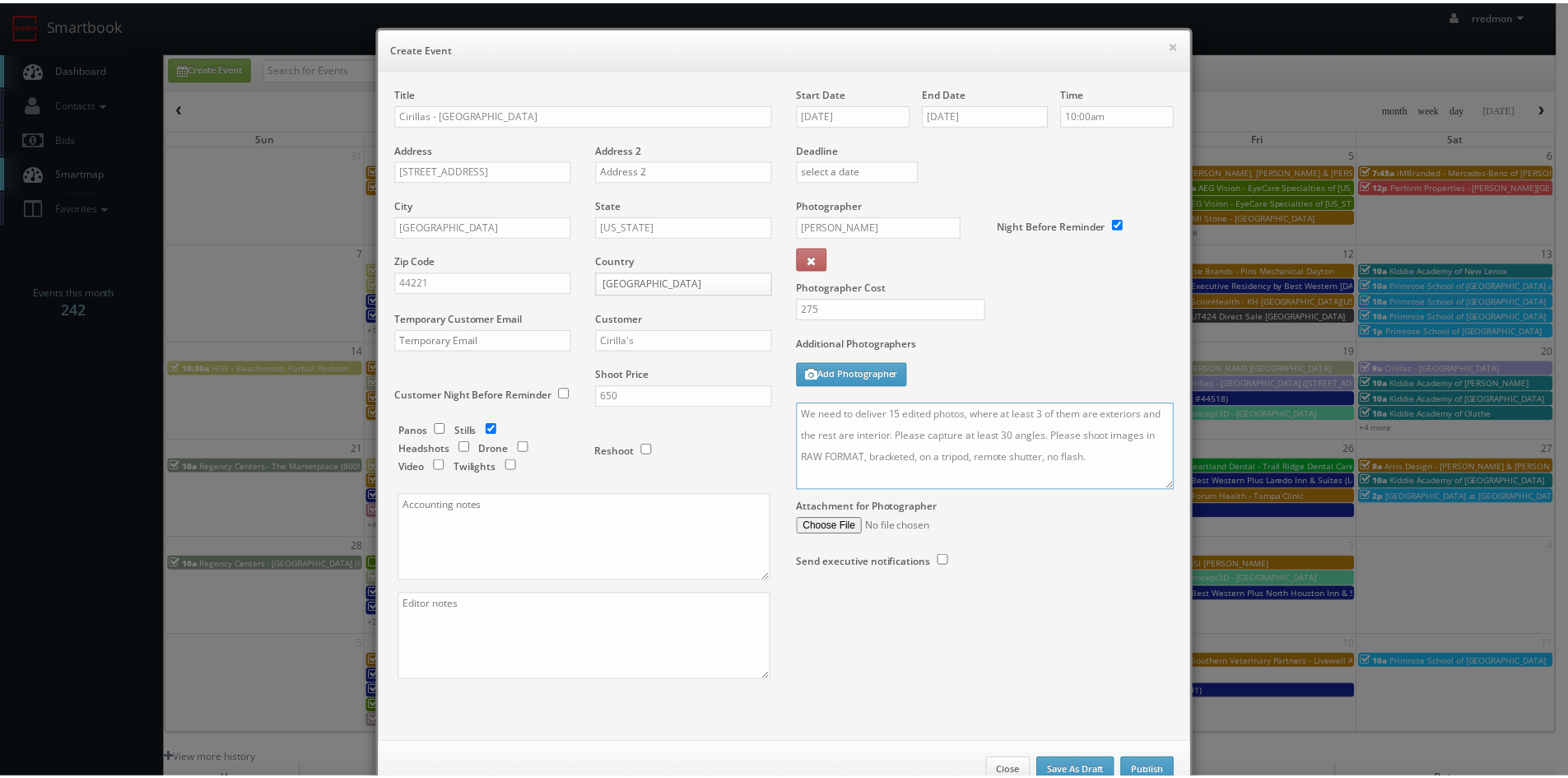
scroll to position [49, 0]
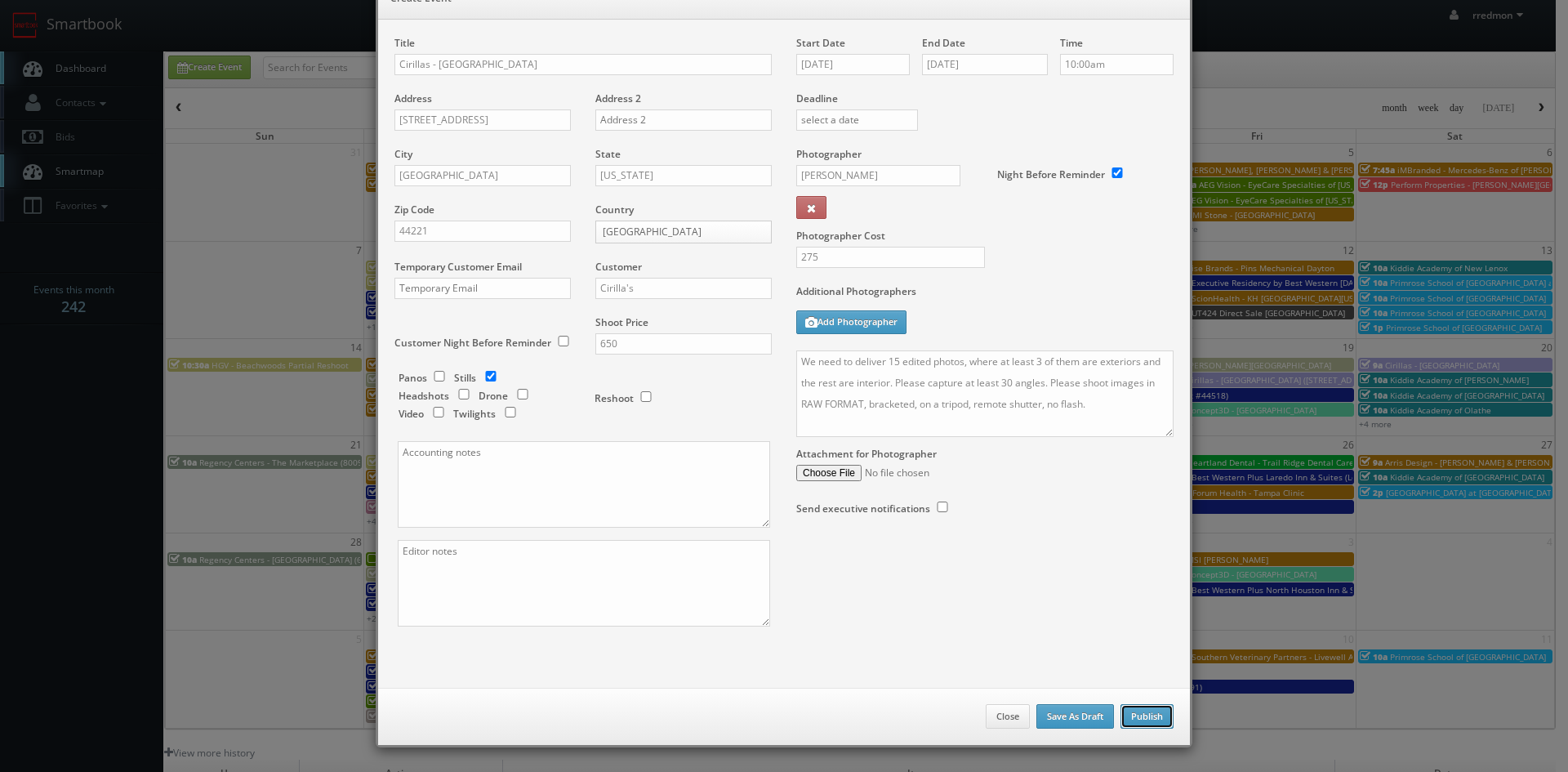
click at [1134, 714] on button "Publish" at bounding box center [1147, 716] width 53 height 25
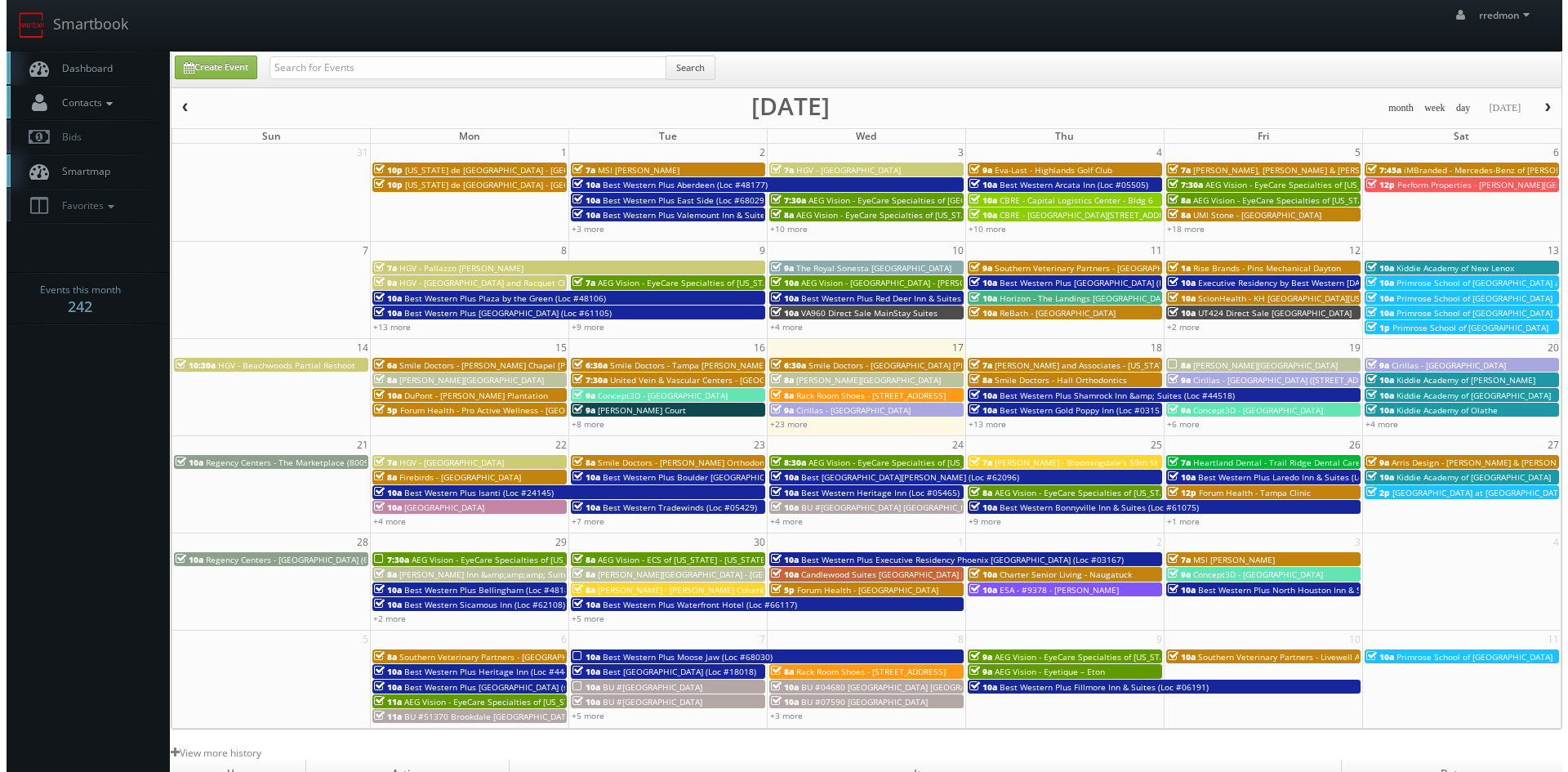
scroll to position [82, 0]
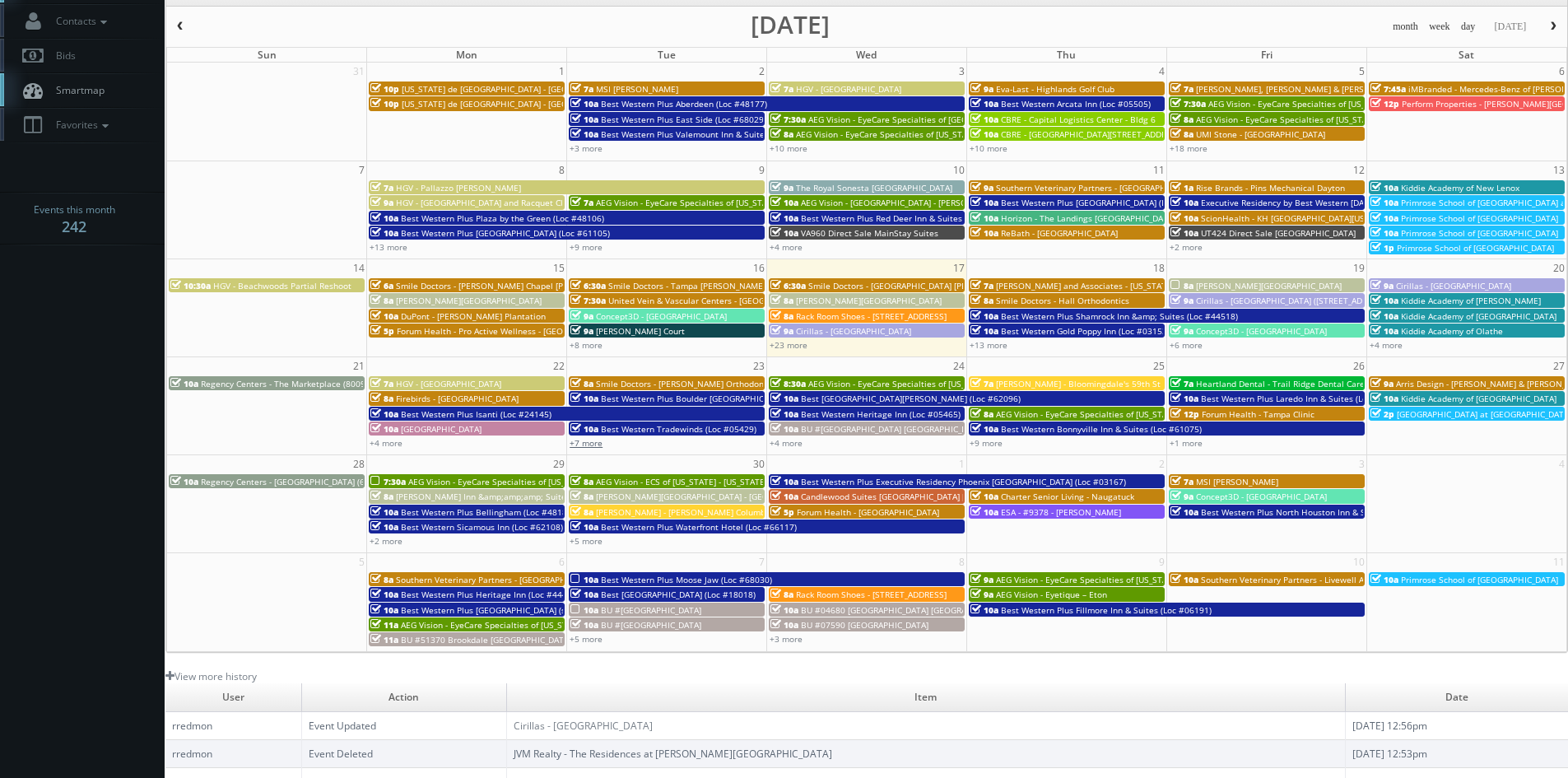
click at [595, 445] on link "+7 more" at bounding box center [585, 442] width 33 height 12
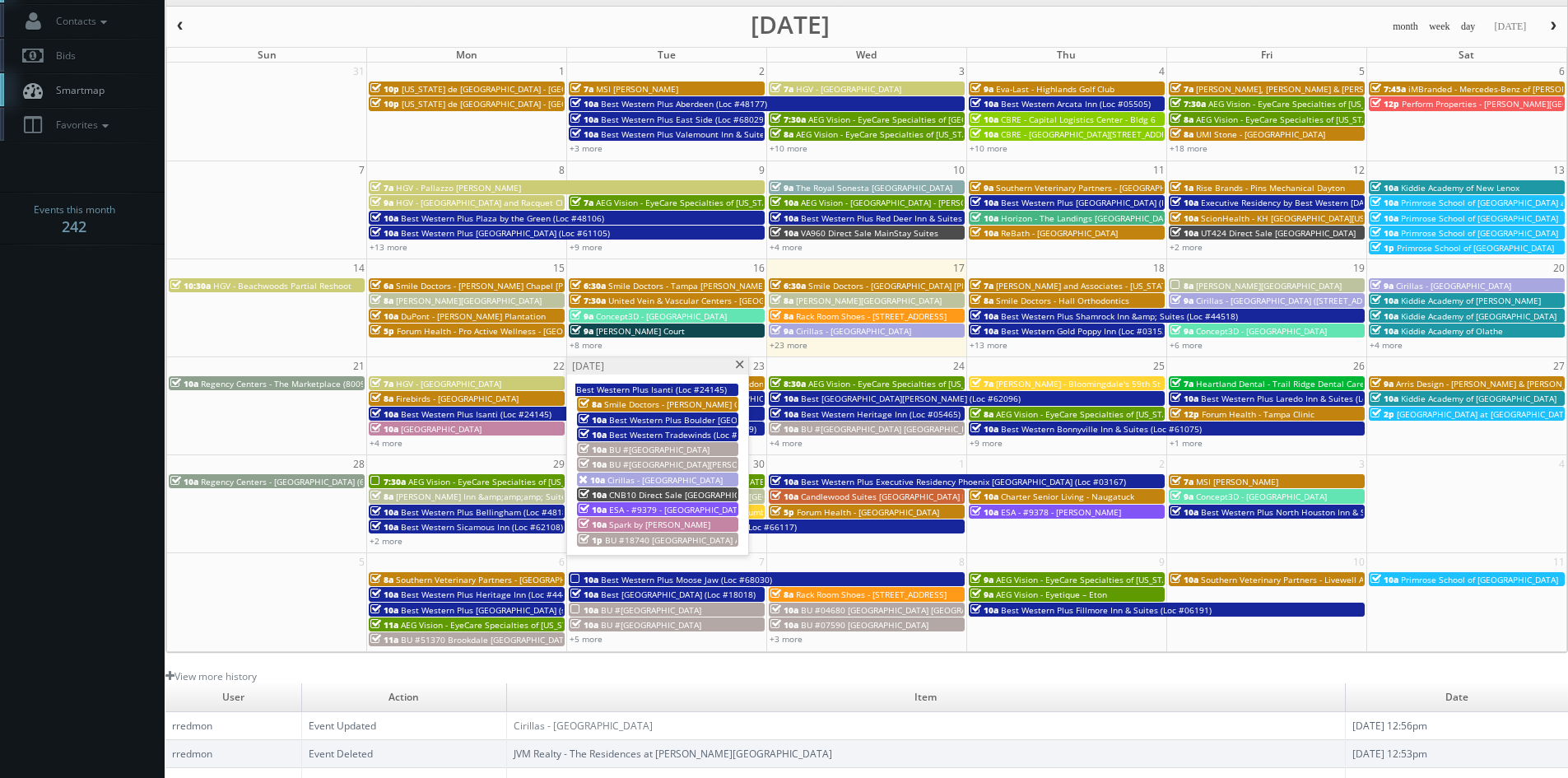
click at [661, 475] on span "Cirillas - [GEOGRAPHIC_DATA]" at bounding box center [664, 480] width 115 height 12
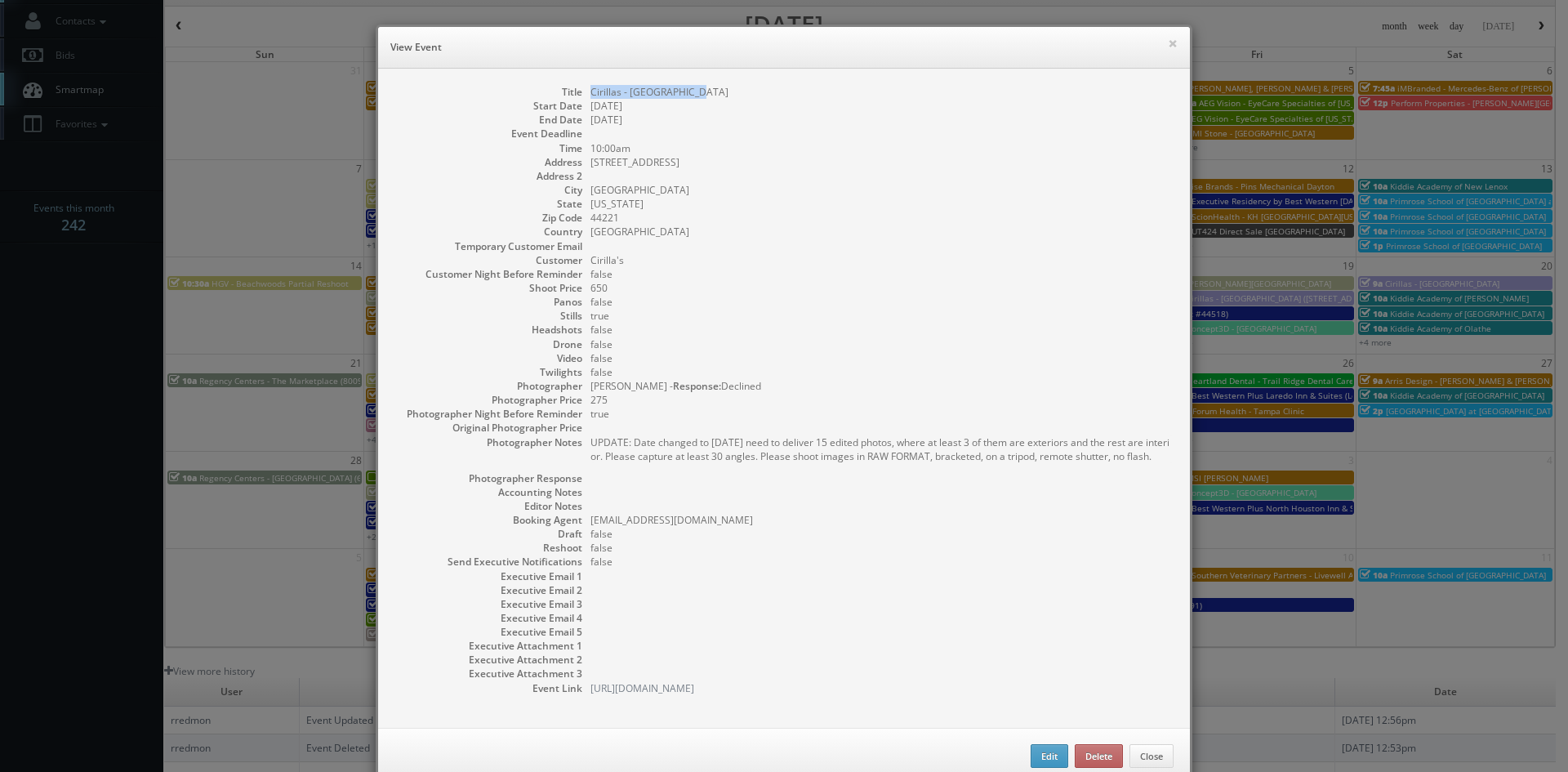
drag, startPoint x: 694, startPoint y: 94, endPoint x: 579, endPoint y: 94, distance: 115.0
click at [579, 94] on dl "Title Cirillas - Cyahoga Falls Start Date 09/23/2025 End Date 09/23/2025 Event …" at bounding box center [783, 389] width 779 height 610
copy dd "Cirillas - [GEOGRAPHIC_DATA]"
drag, startPoint x: 1029, startPoint y: 490, endPoint x: 573, endPoint y: 474, distance: 456.3
click at [573, 474] on dl "Title Cirillas - Cyahoga Falls Start Date 09/23/2025 End Date 09/23/2025 Event …" at bounding box center [783, 389] width 779 height 610
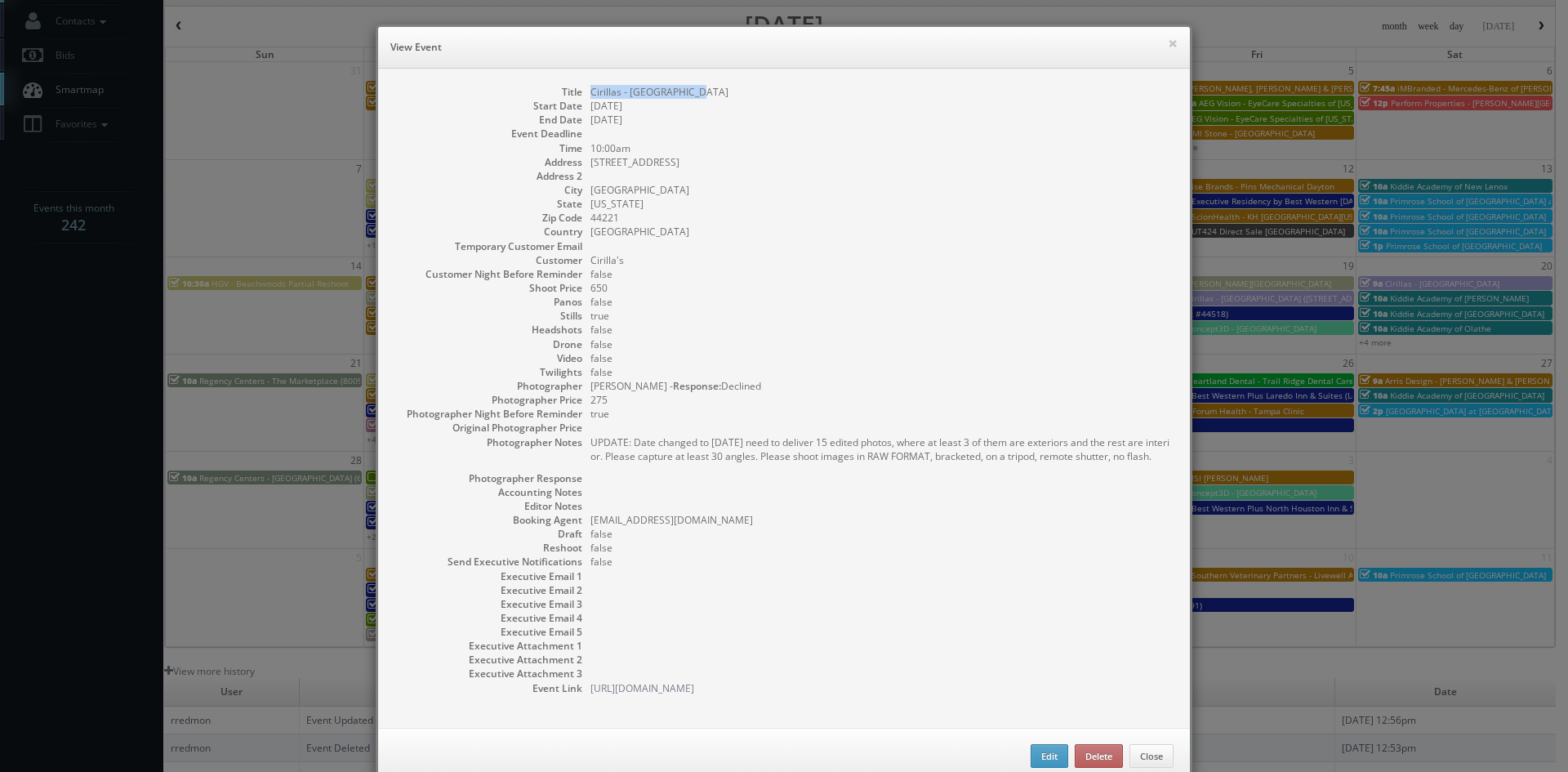
copy pre "We need to deliver 15 edited photos, where at least 3 of them are exteriors and…"
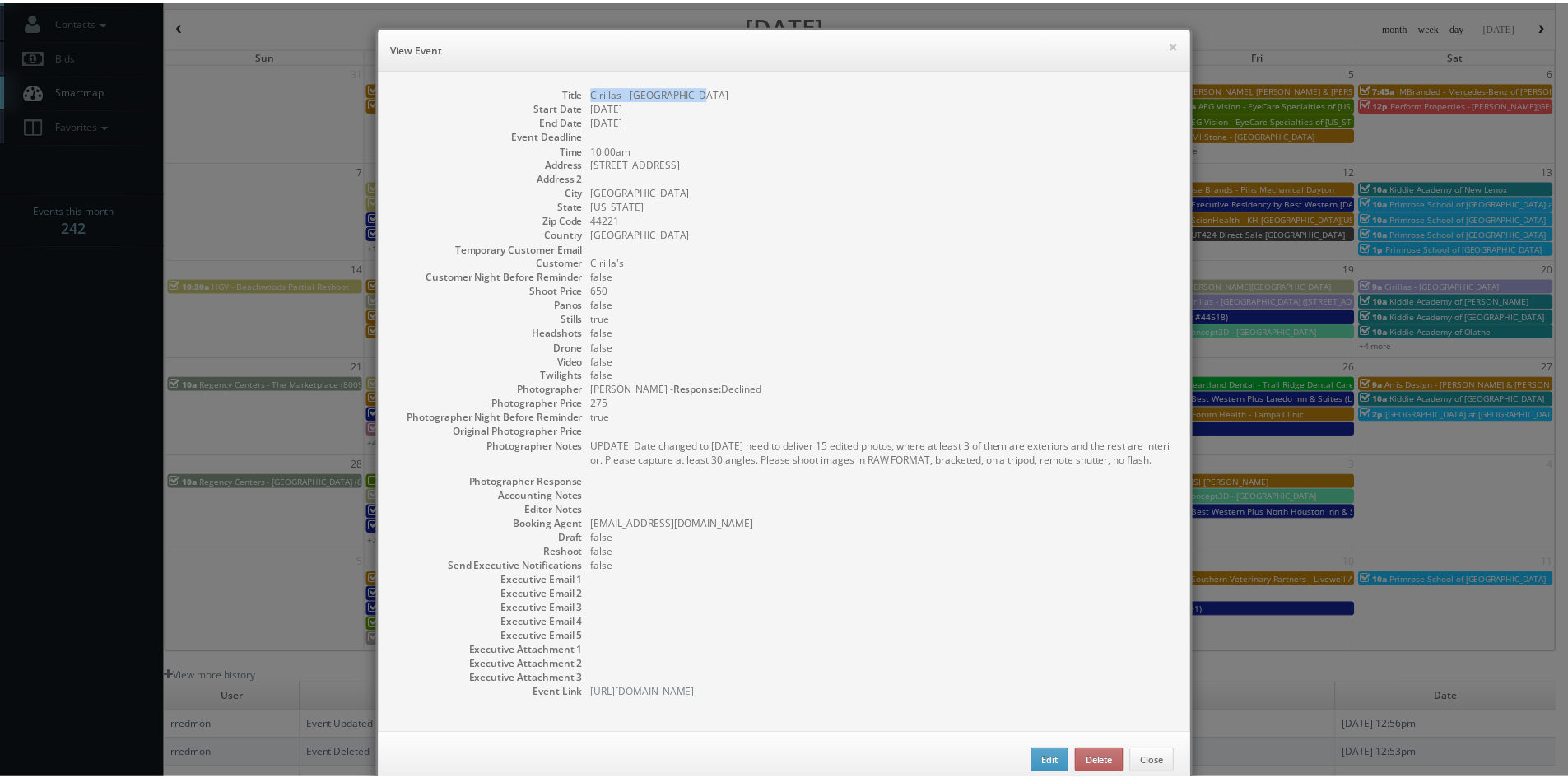
scroll to position [67, 0]
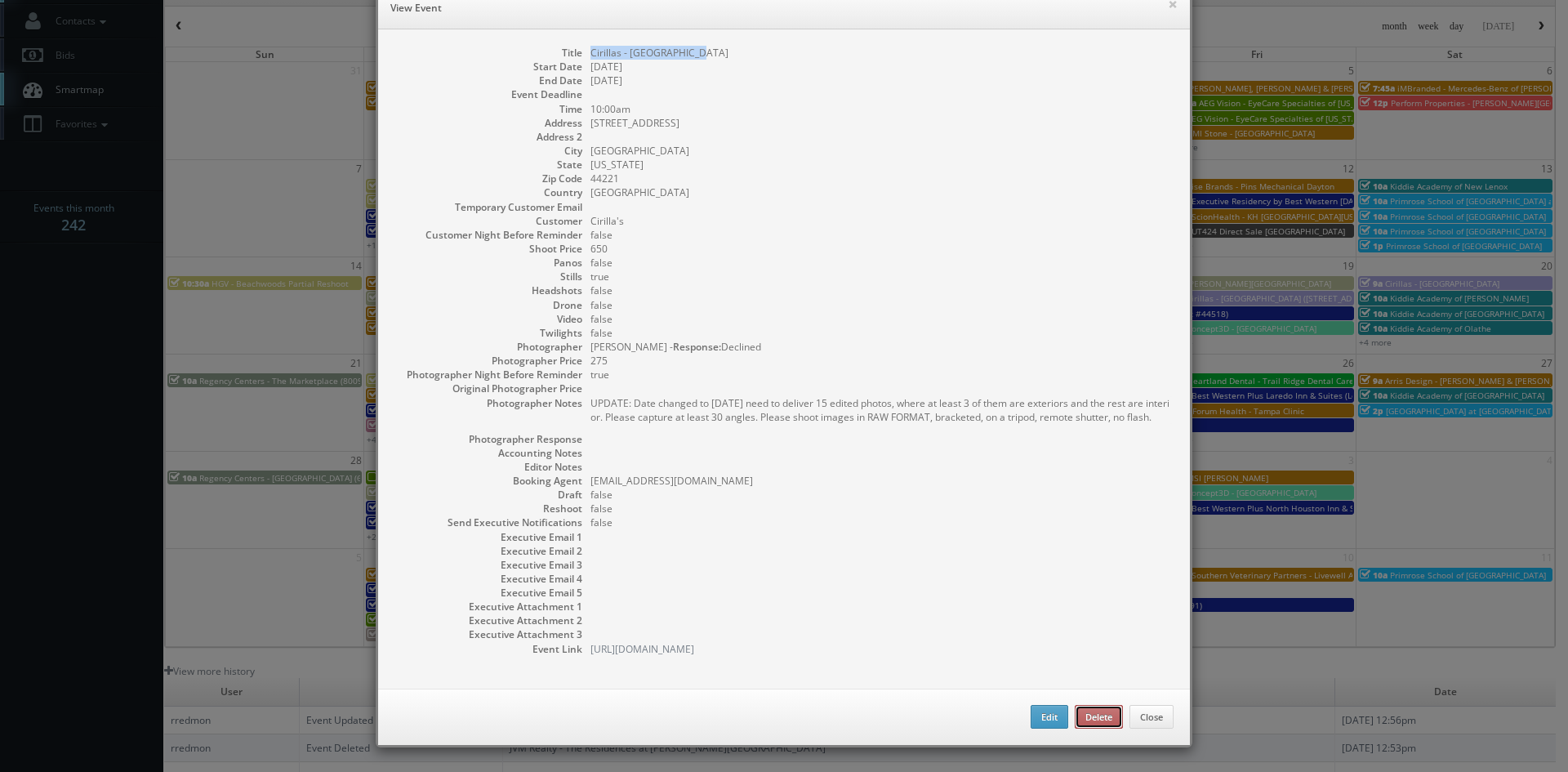
click at [1091, 721] on button "Delete" at bounding box center [1098, 716] width 48 height 25
